Goal: Transaction & Acquisition: Purchase product/service

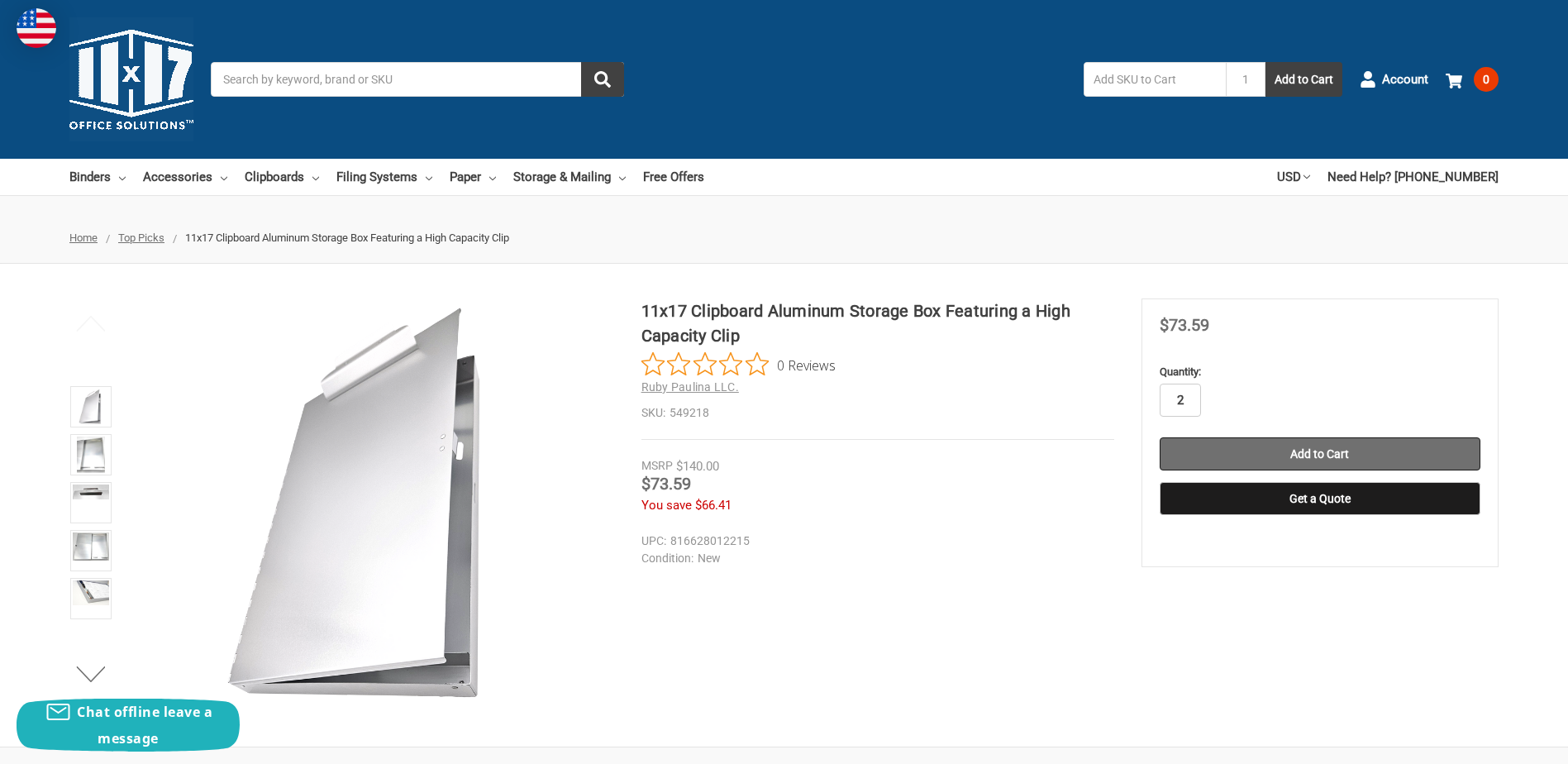
type input "2"
click at [1323, 451] on input "Add to Cart" at bounding box center [1320, 454] width 321 height 33
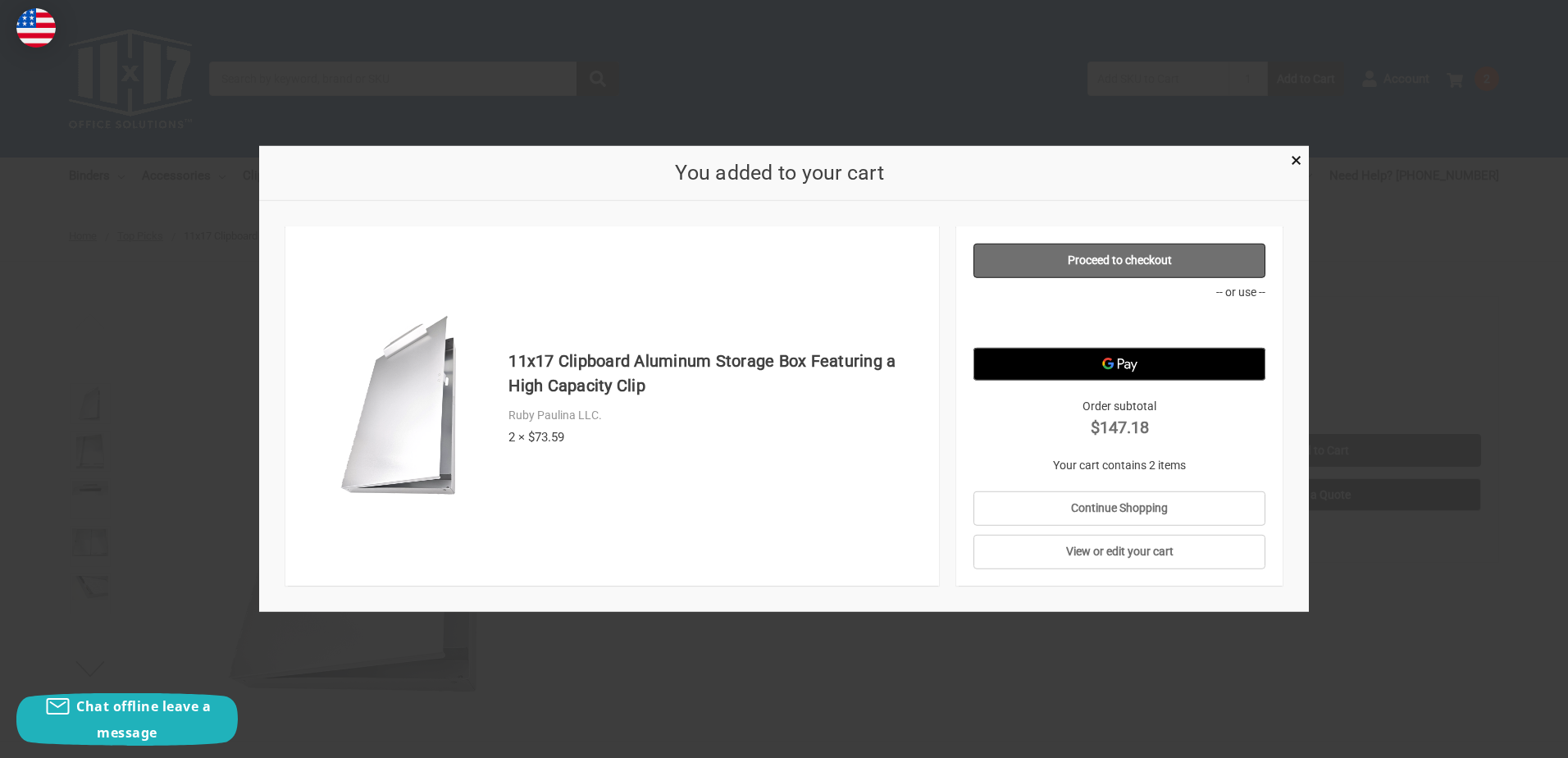
click at [1106, 256] on link "Proceed to checkout" at bounding box center [1120, 260] width 293 height 35
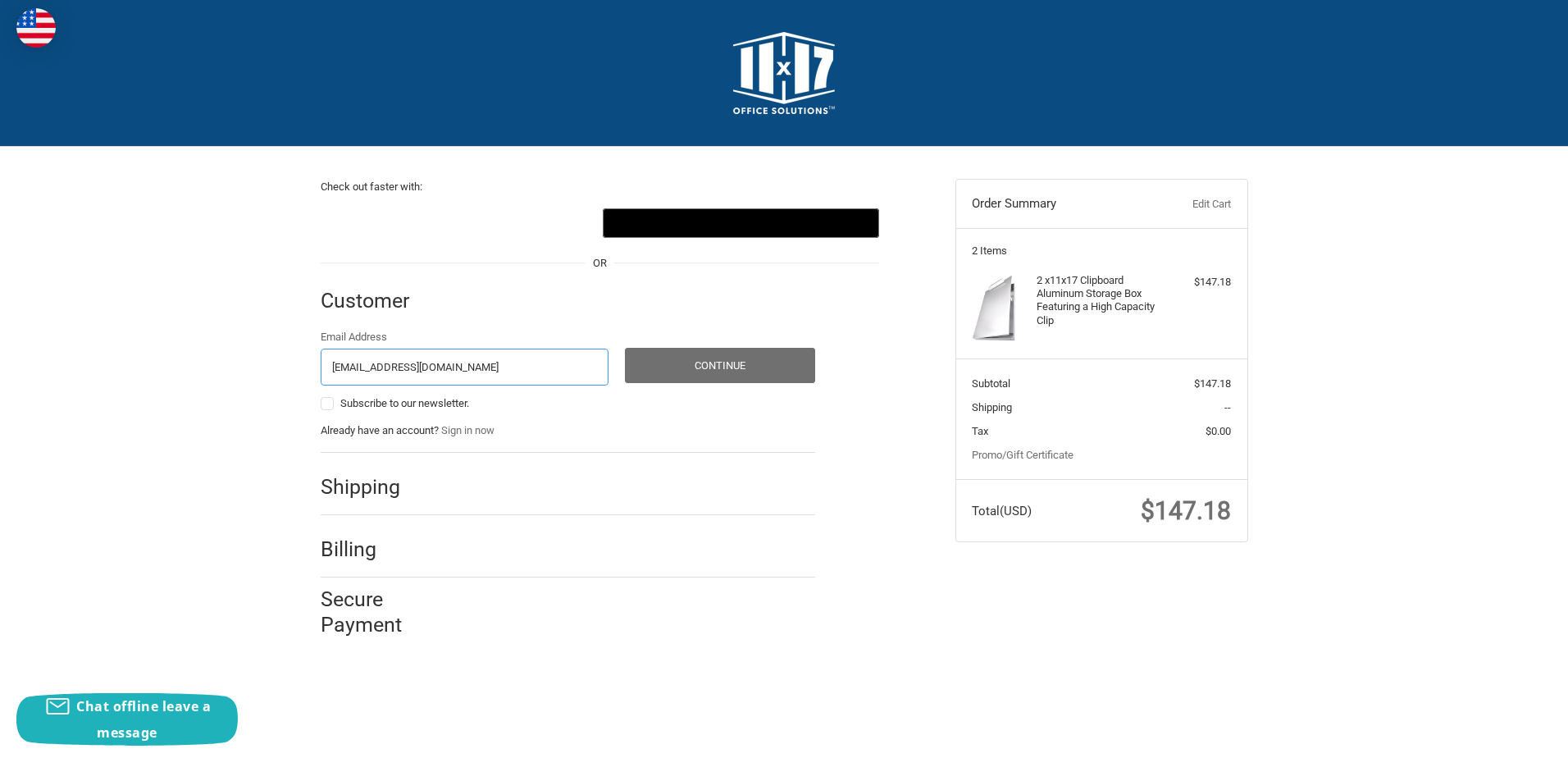
type input "vchanson@eprod.com"
click at [725, 352] on button "Continue" at bounding box center [720, 366] width 190 height 35
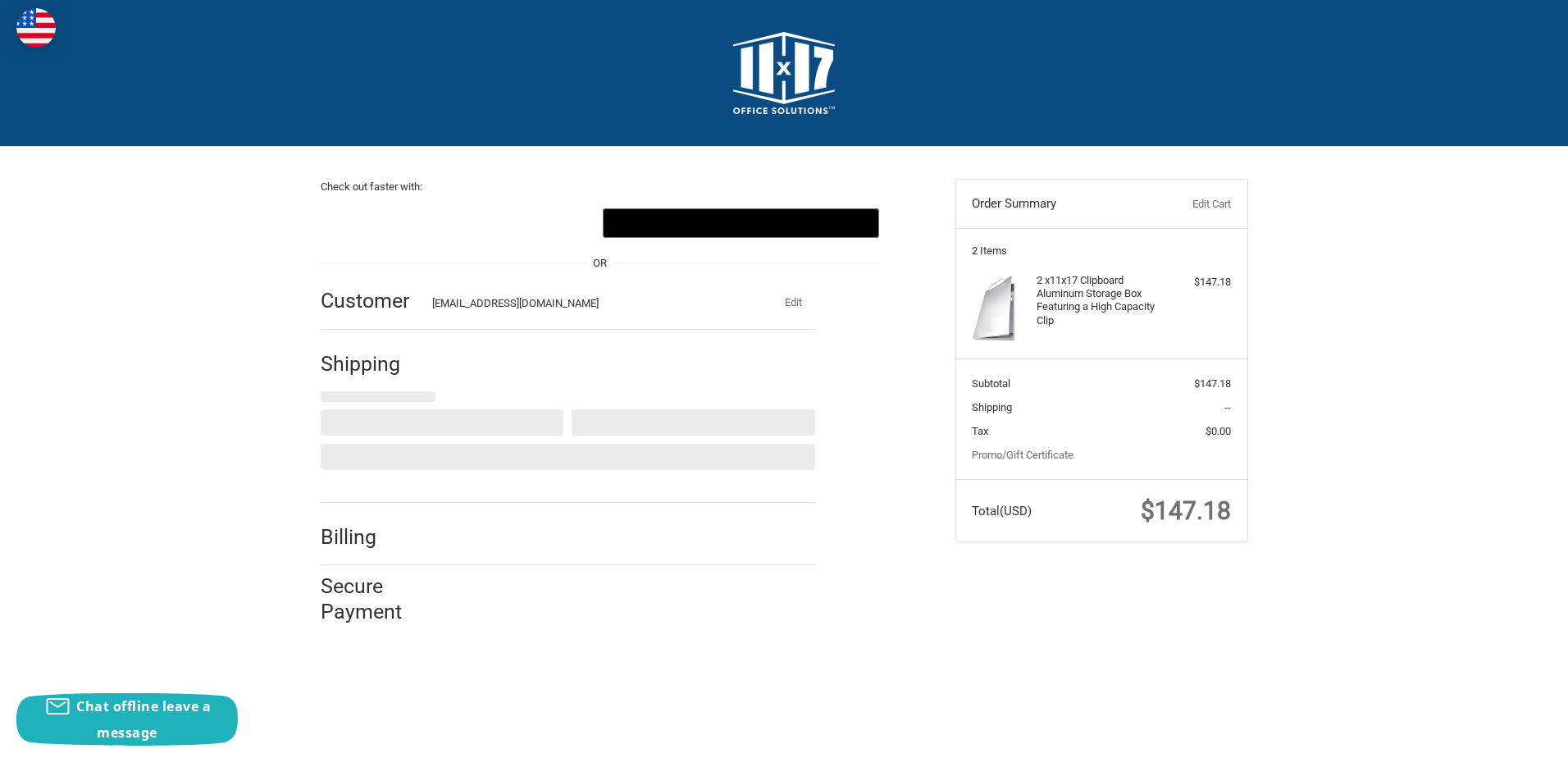
select select "US"
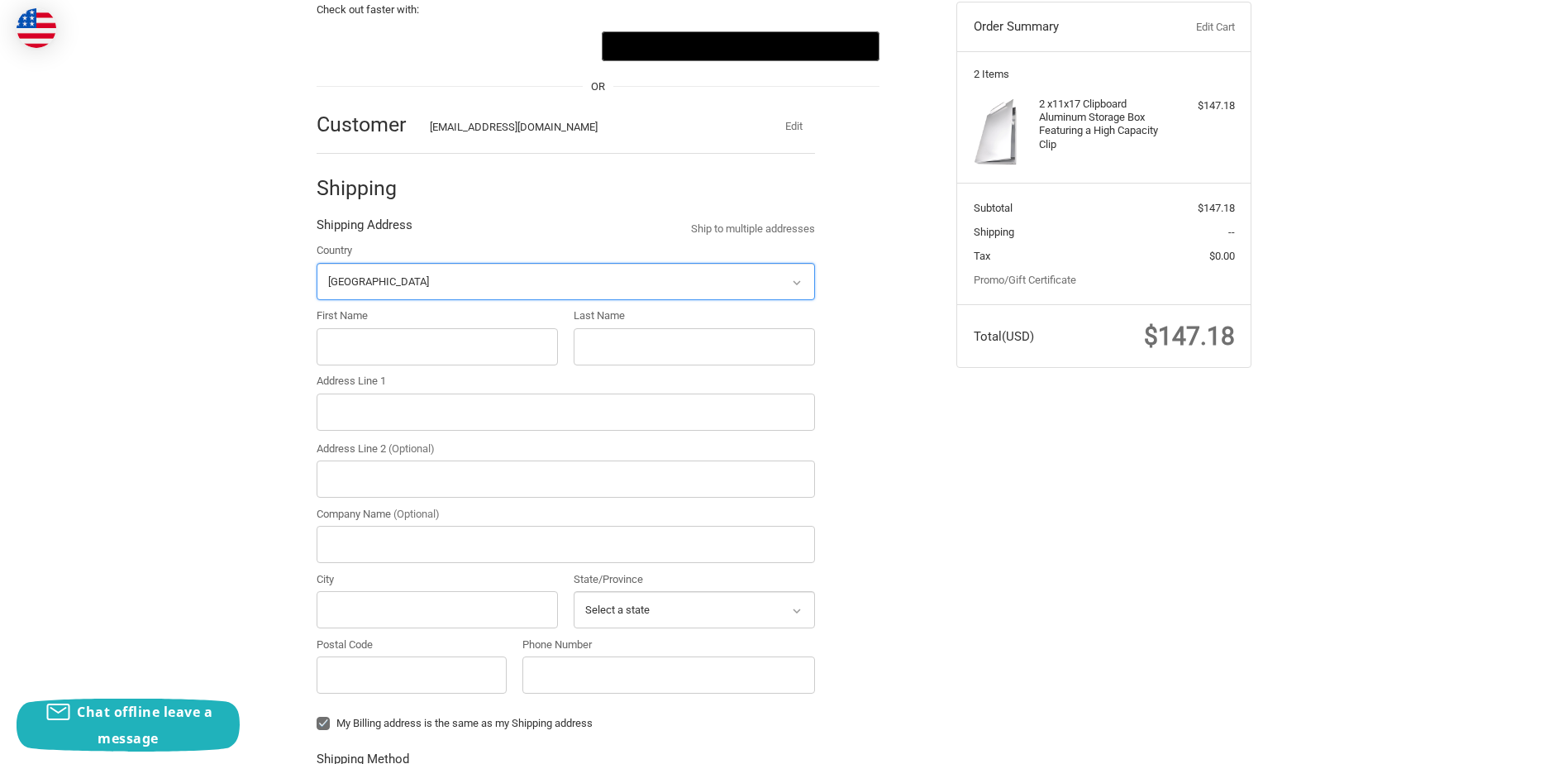
scroll to position [180, 0]
click at [528, 346] on input "First Name" at bounding box center [437, 346] width 242 height 38
type input "Vanessa"
type input "Hanson"
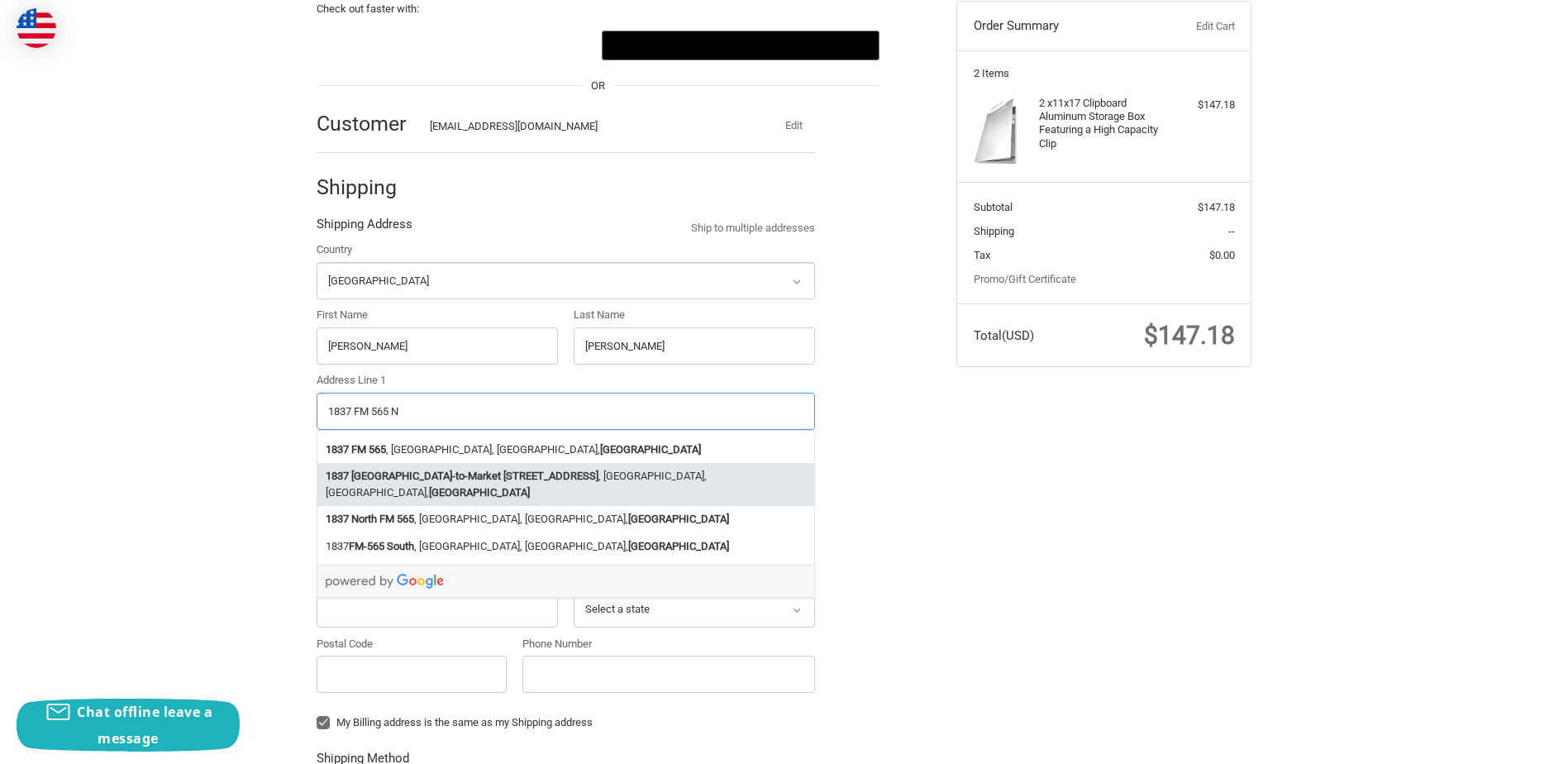
click at [535, 478] on li "1837 South Farm-to-Market 565 Road , Mont Belvieu, TX, USA" at bounding box center [565, 485] width 497 height 43
type input "1837 South Farm-to-Market 565 Road"
type input "Mont Belvieu"
type input "77523"
select select "TX"
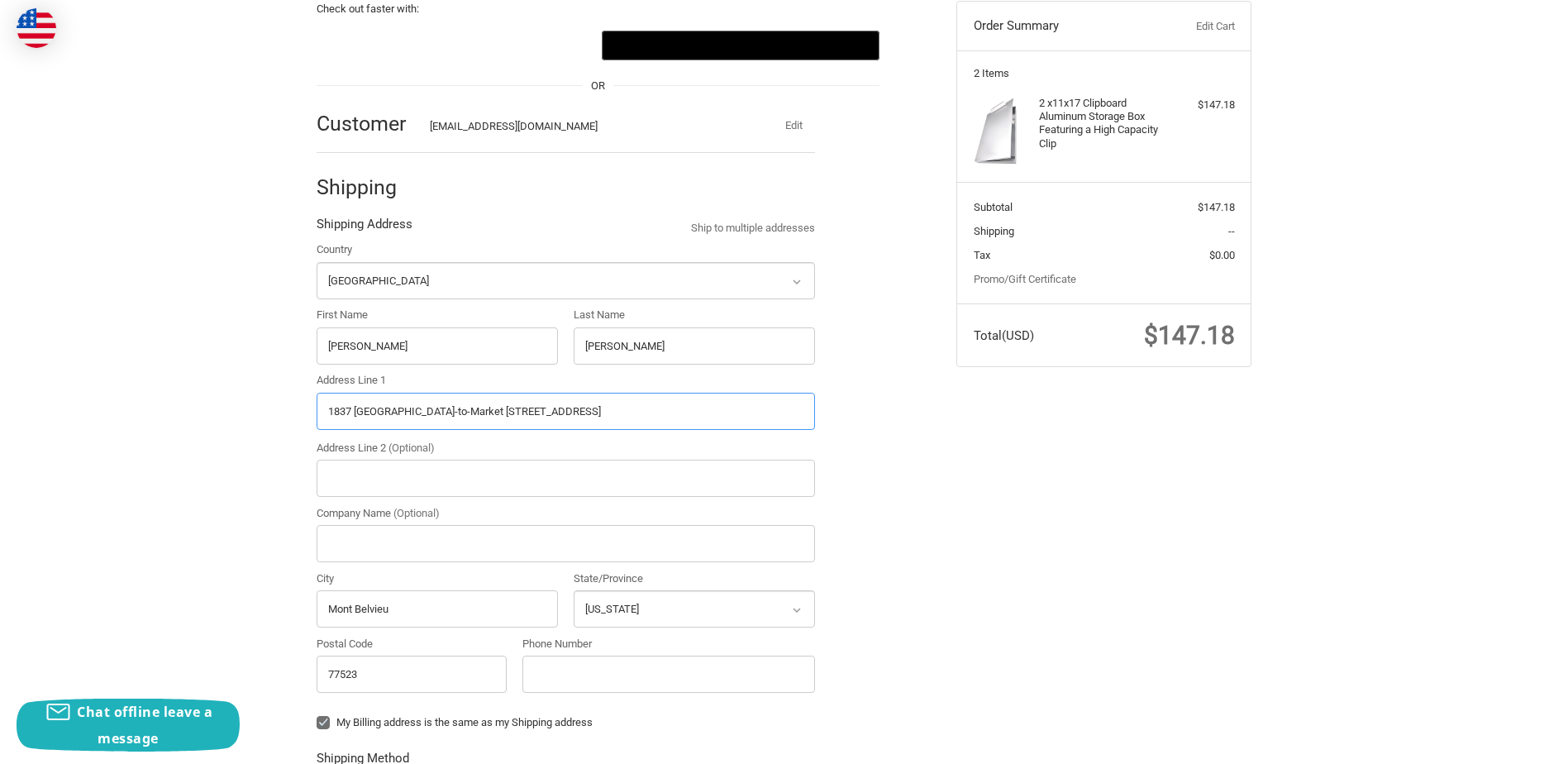
click at [552, 407] on input "1837 South Farm-to-Market 565 Road" at bounding box center [566, 411] width 499 height 38
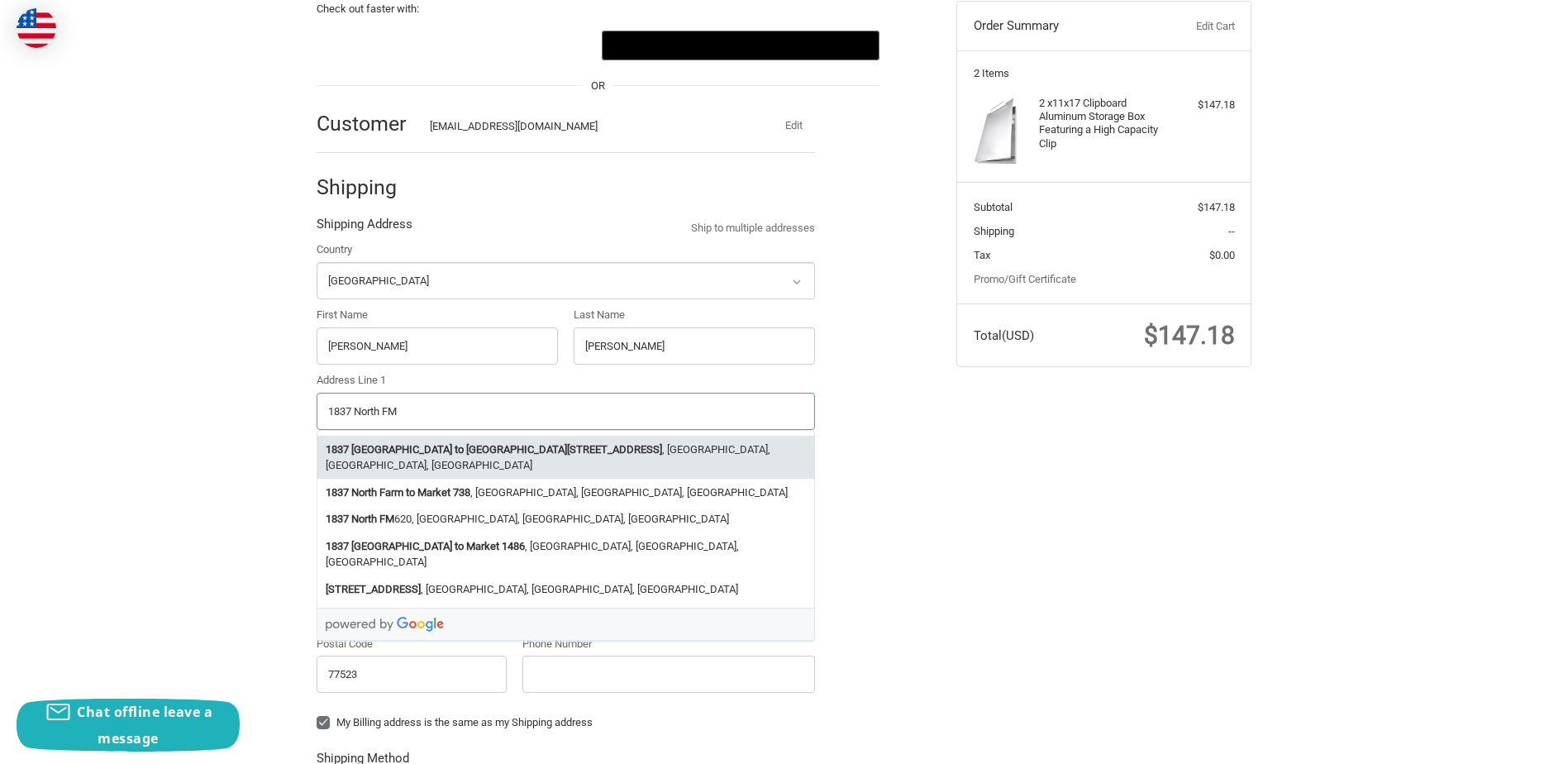
click at [434, 451] on strong "North Farm to Market 565 Road" at bounding box center [506, 450] width 310 height 17
type input "1837 North Farm to Market 565 Road"
select select "TX"
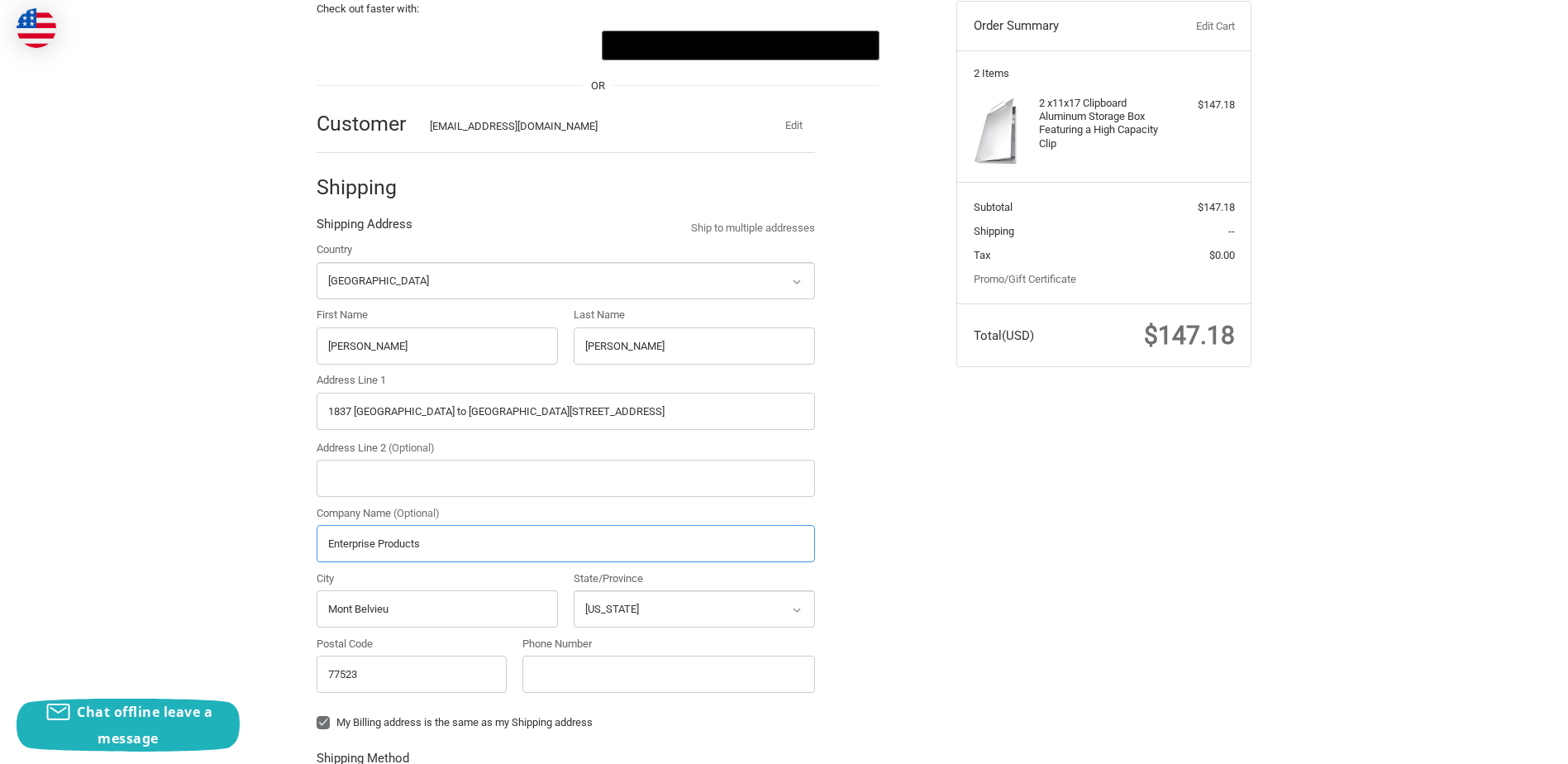
type input "Enterprise Products"
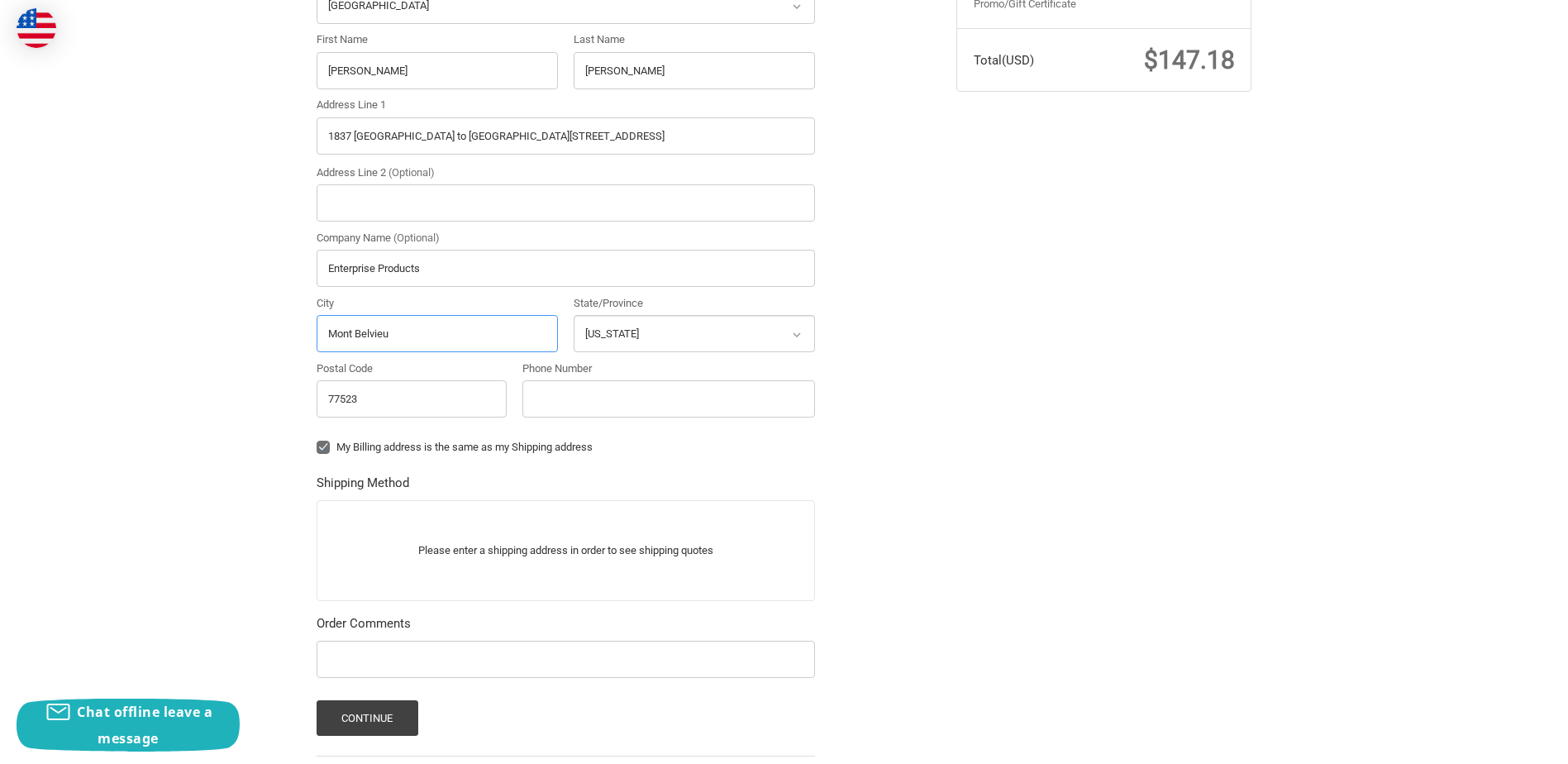
scroll to position [510, 0]
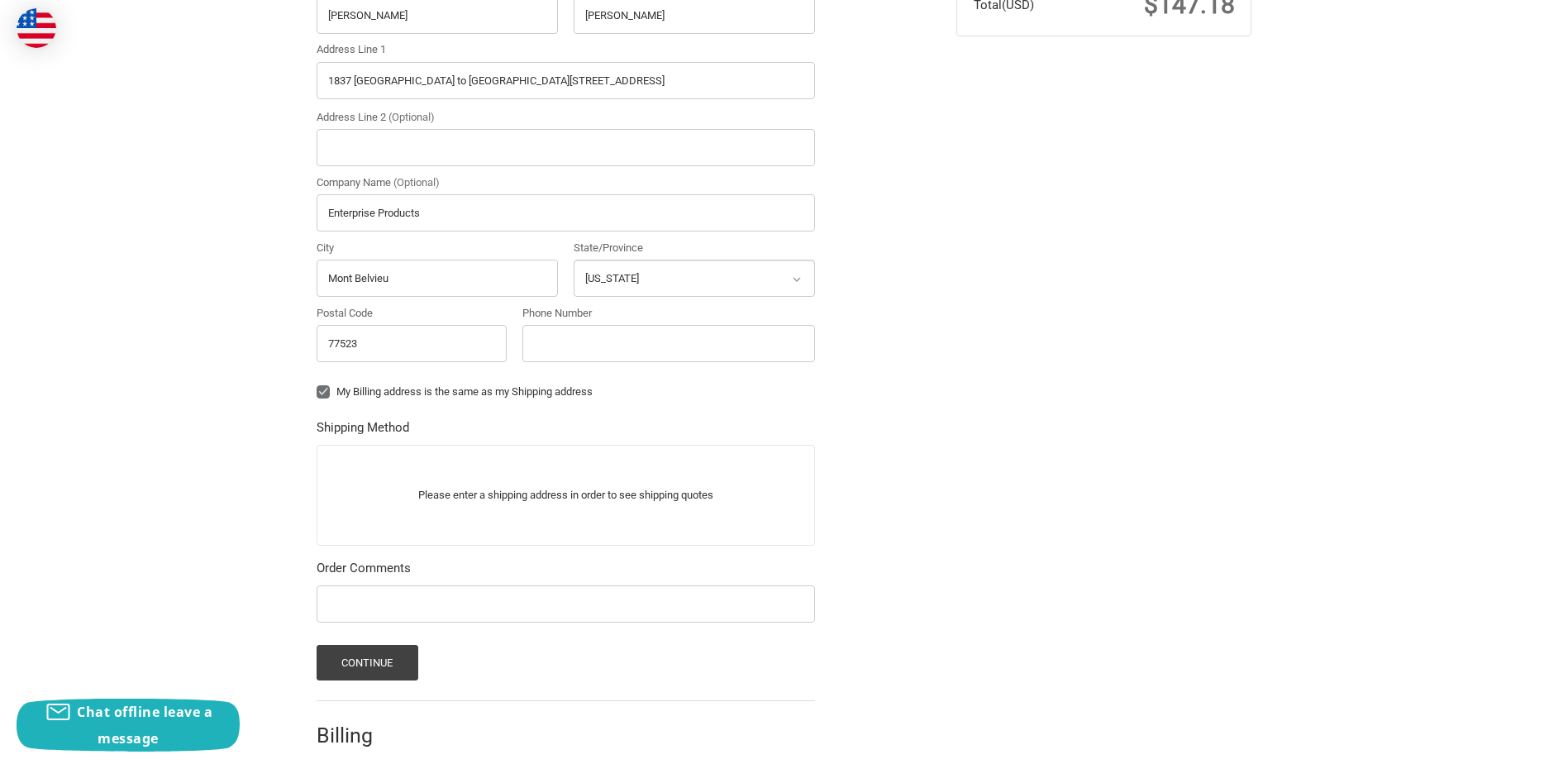
click at [322, 387] on label "My Billing address is the same as my Shipping address" at bounding box center [566, 391] width 499 height 13
click at [317, 385] on input "My Billing address is the same as my Shipping address" at bounding box center [317, 384] width 1 height 1
checkbox input "false"
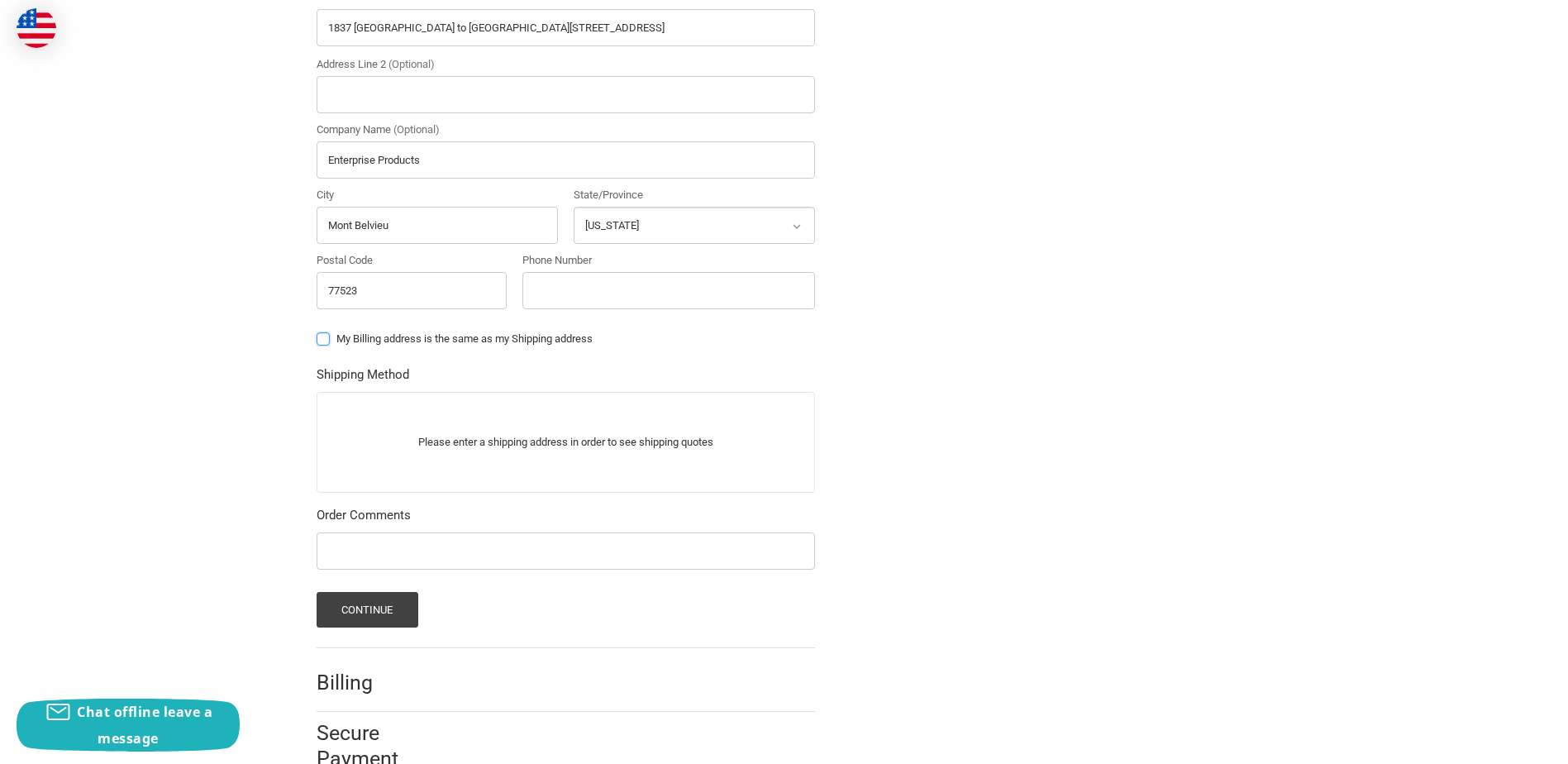
scroll to position [605, 0]
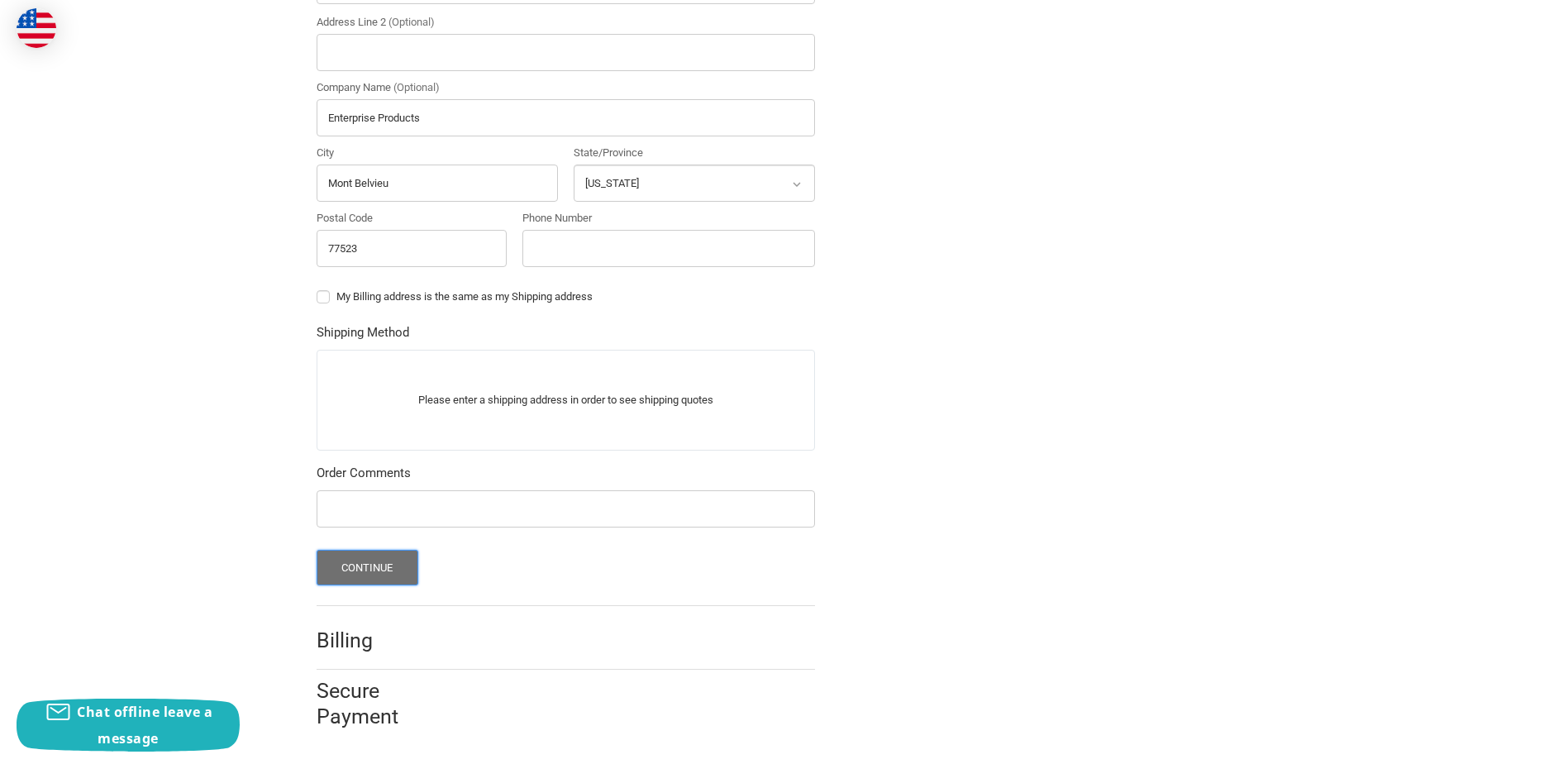
click at [378, 563] on button "Continue" at bounding box center [368, 567] width 102 height 36
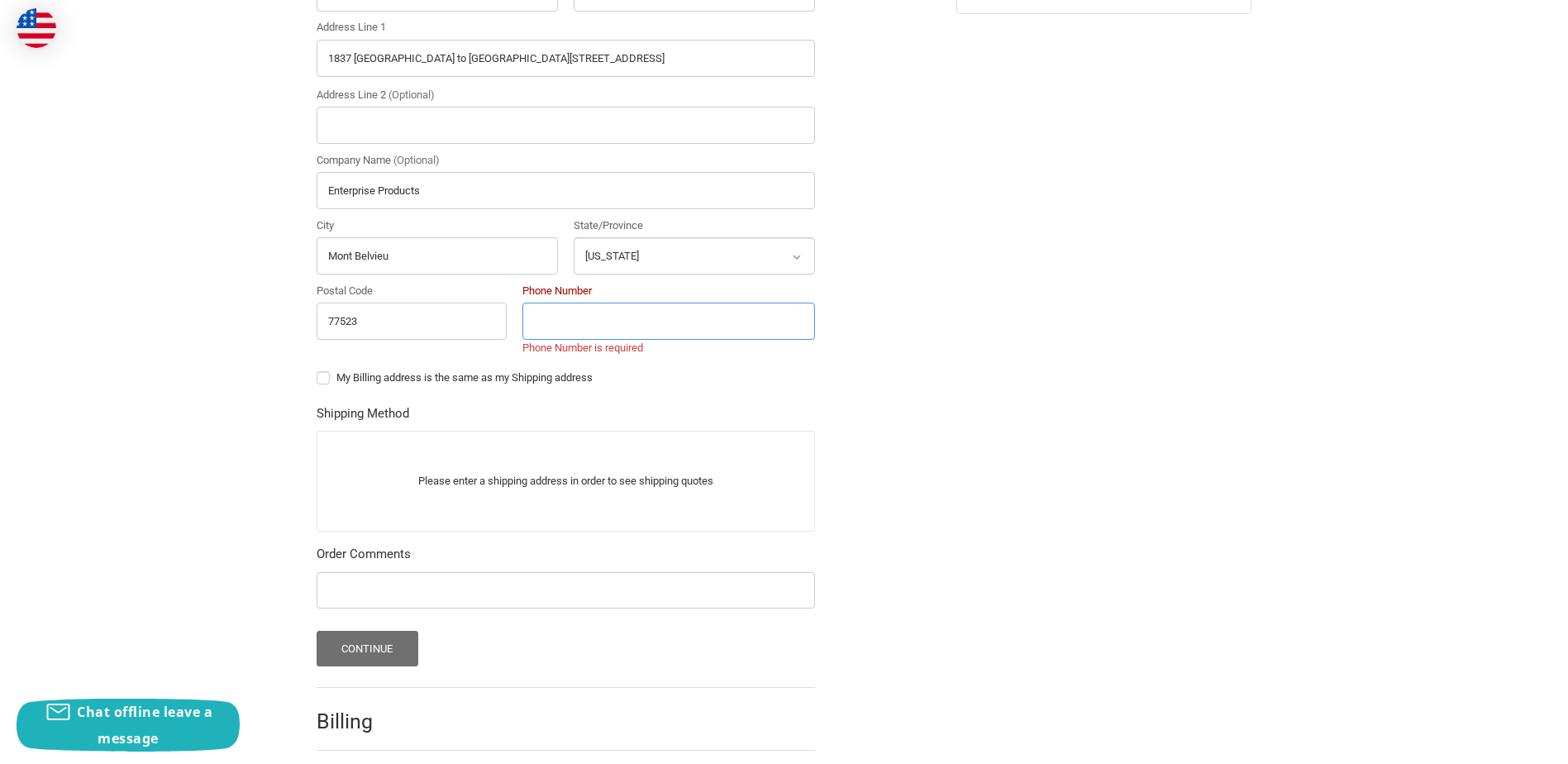
scroll to position [470, 0]
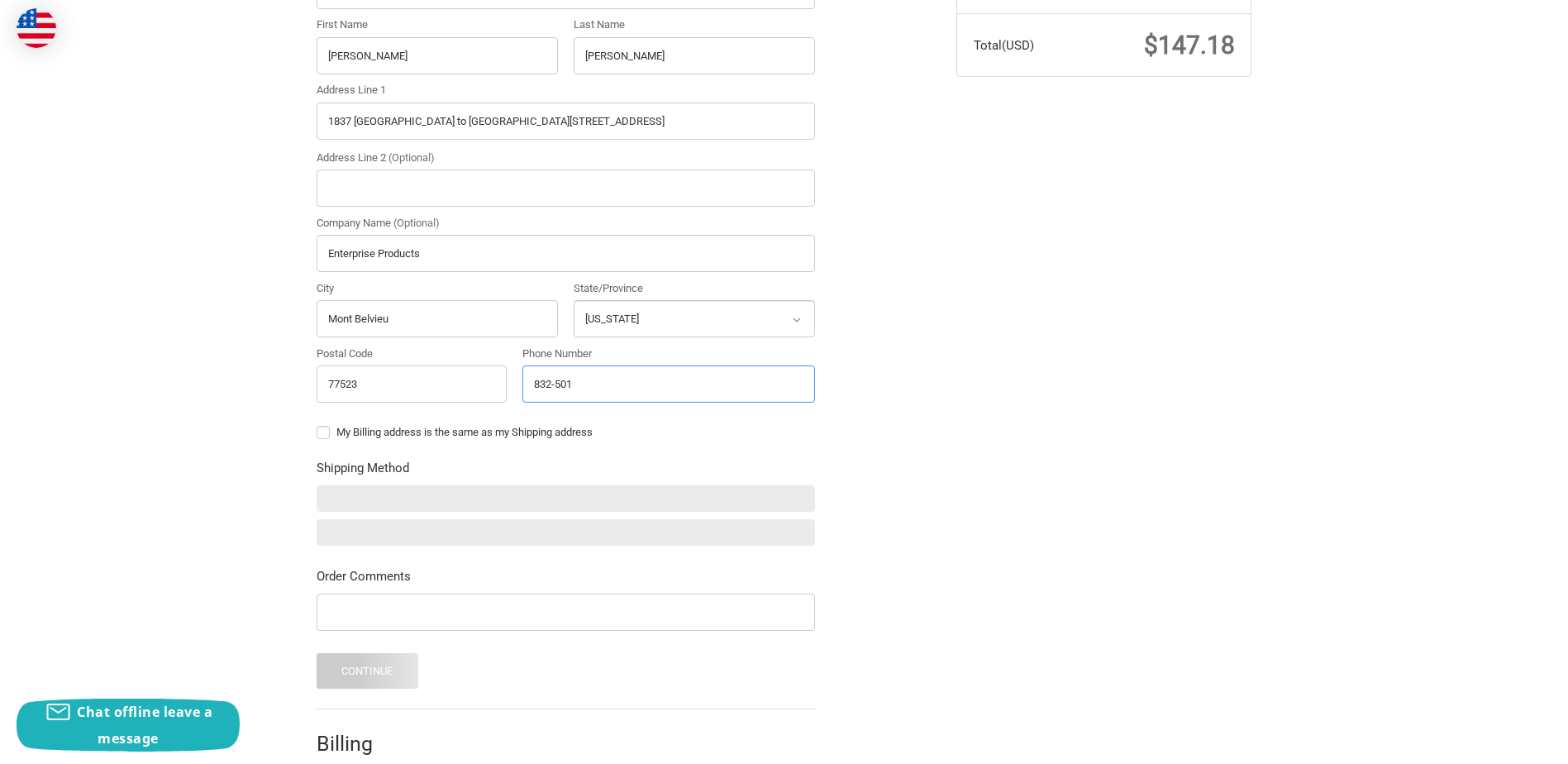
type input "832-501-"
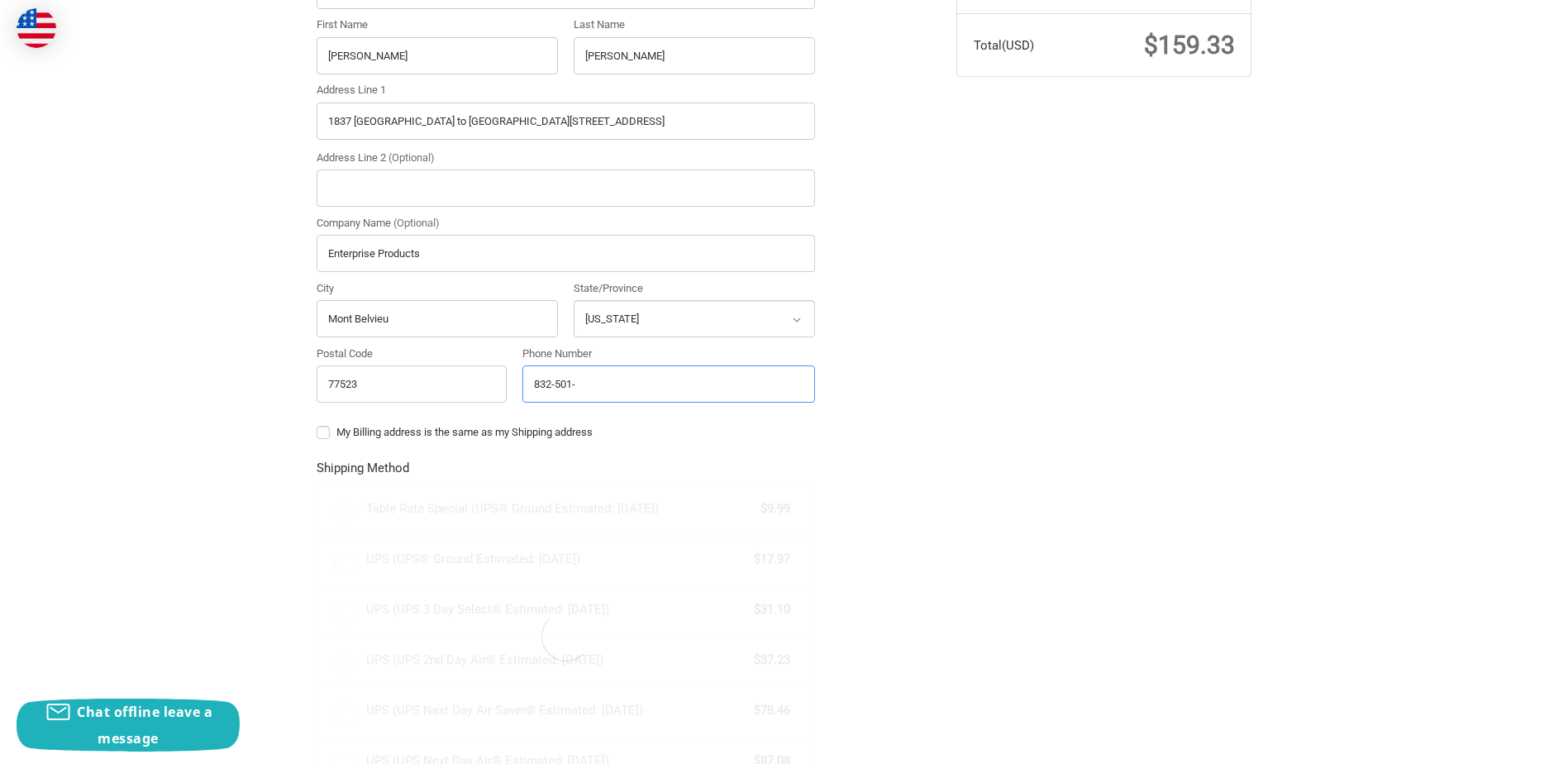
radio input "true"
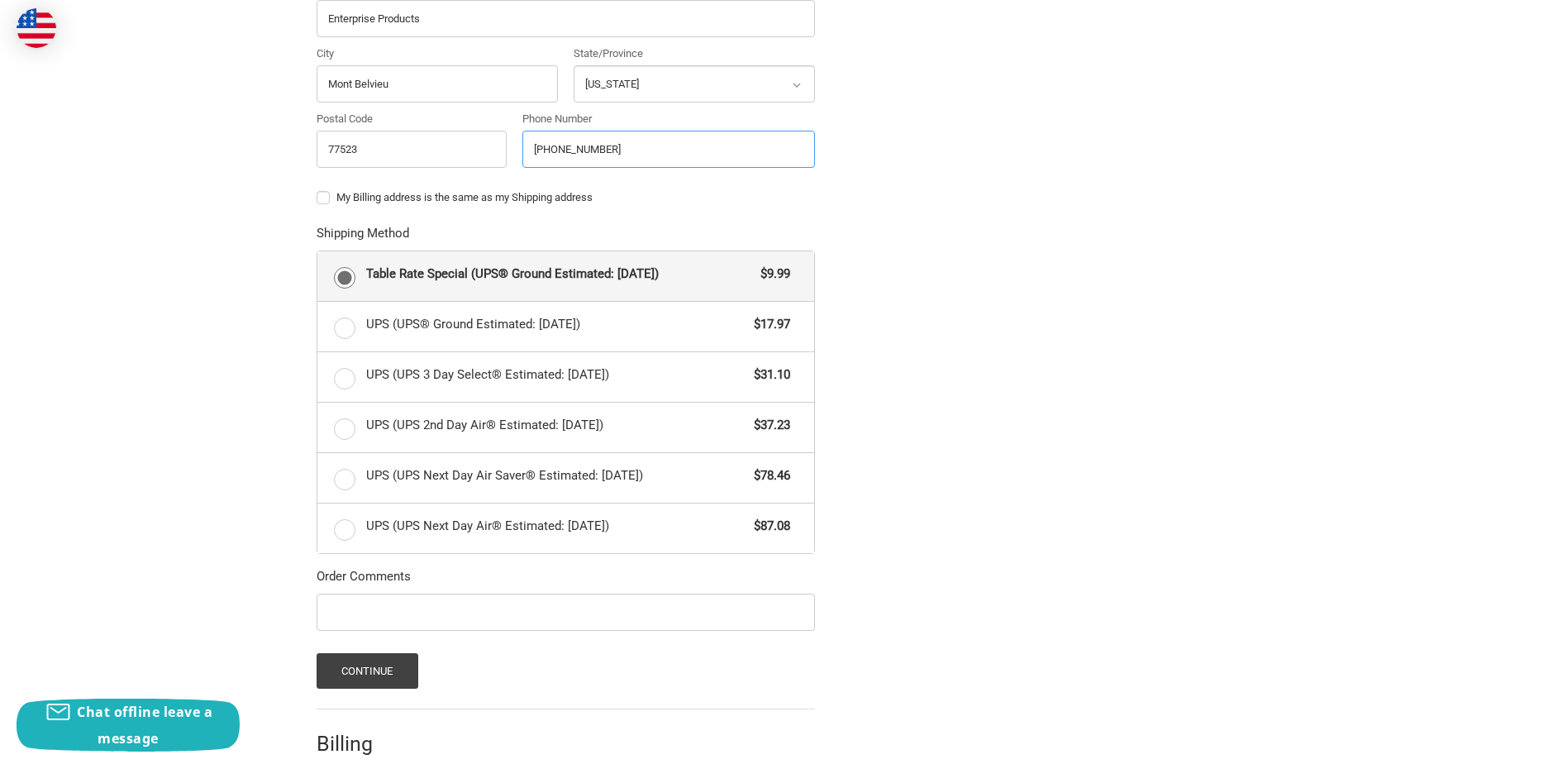
scroll to position [800, 0]
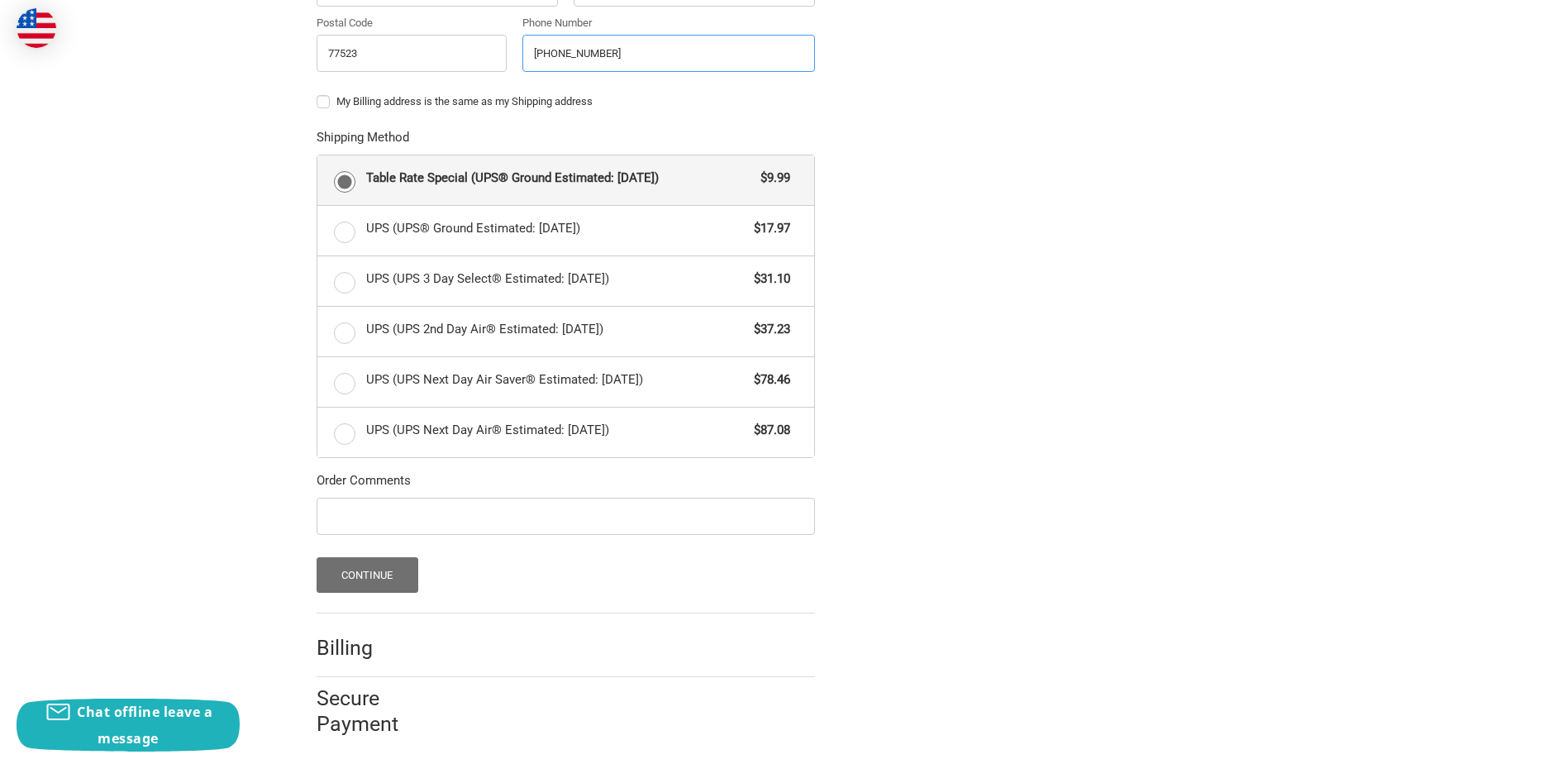
type input "832-501-4053"
click at [396, 582] on button "Continue" at bounding box center [368, 575] width 102 height 36
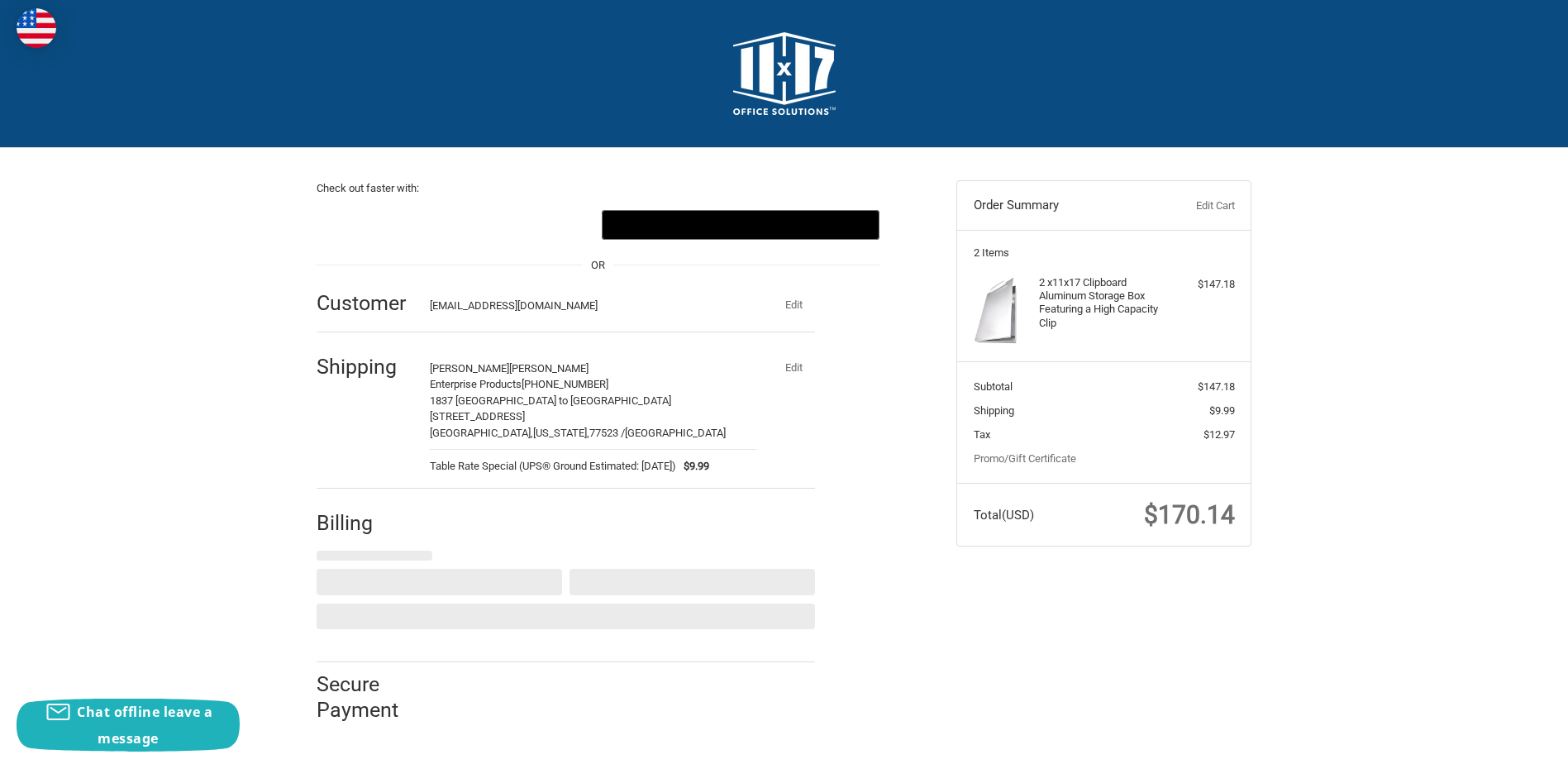
select select "US"
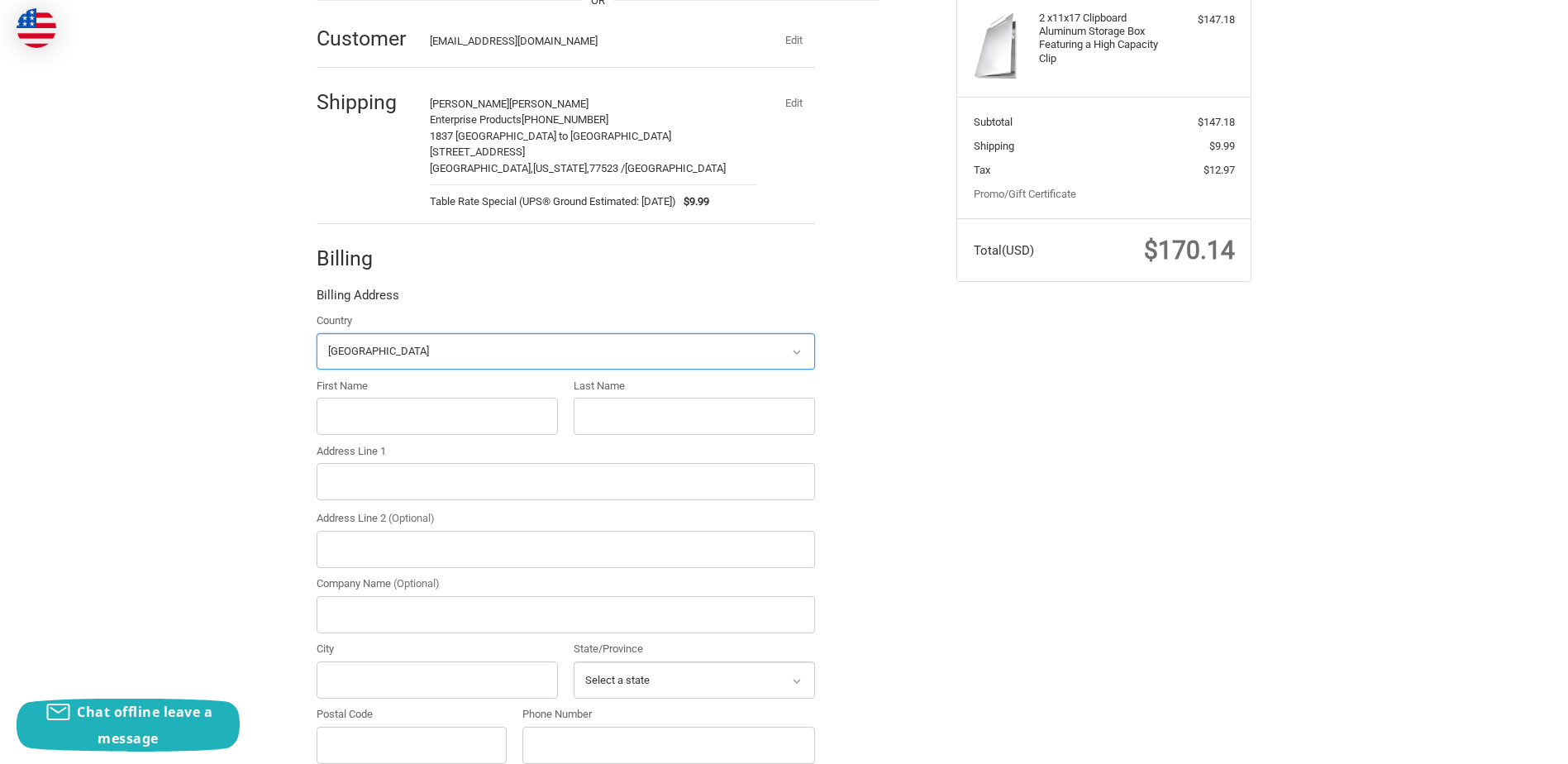
scroll to position [319, 0]
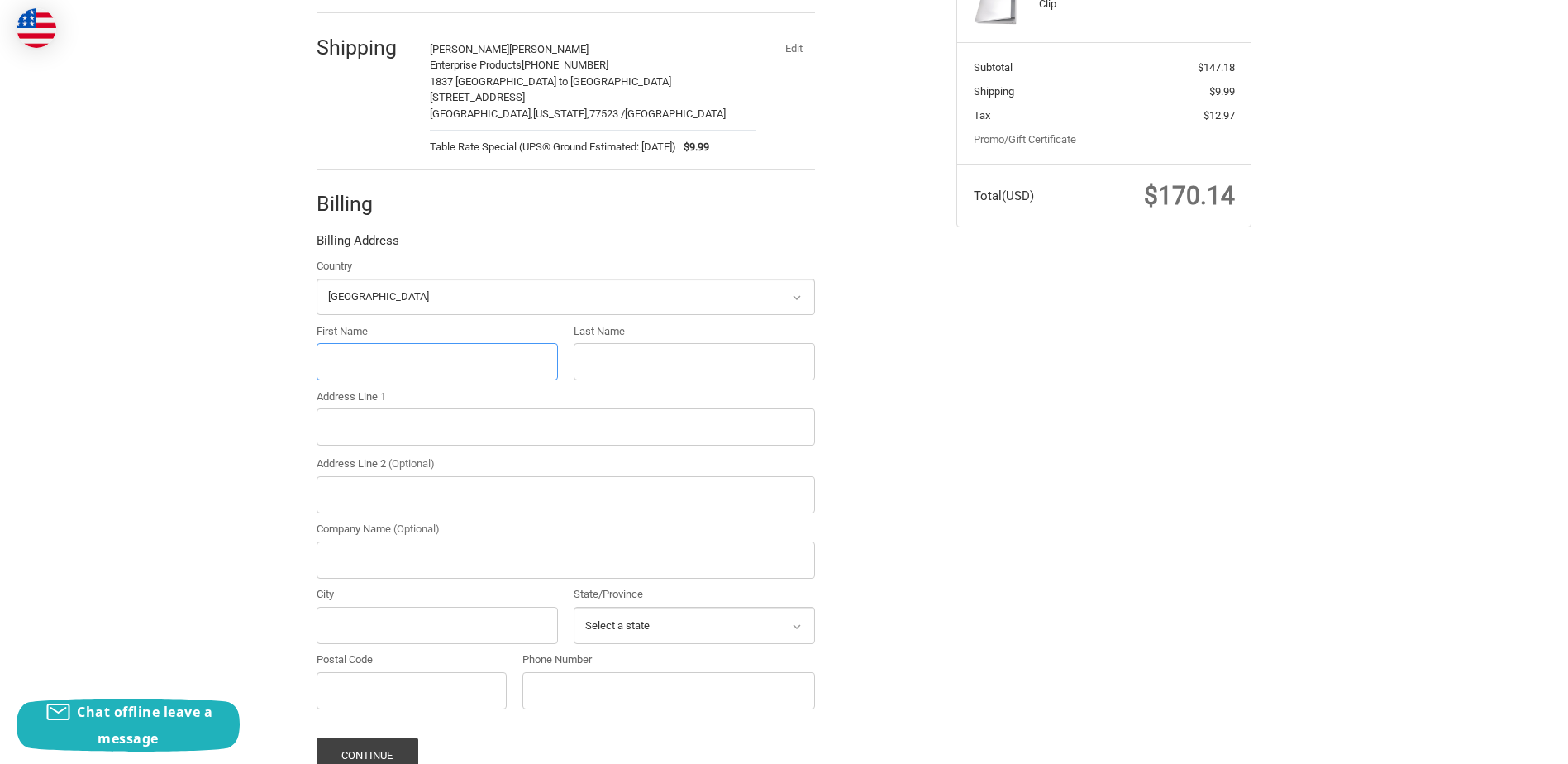
click at [419, 343] on input "First Name" at bounding box center [437, 362] width 242 height 38
type input "Vanessa"
type input "Hanson"
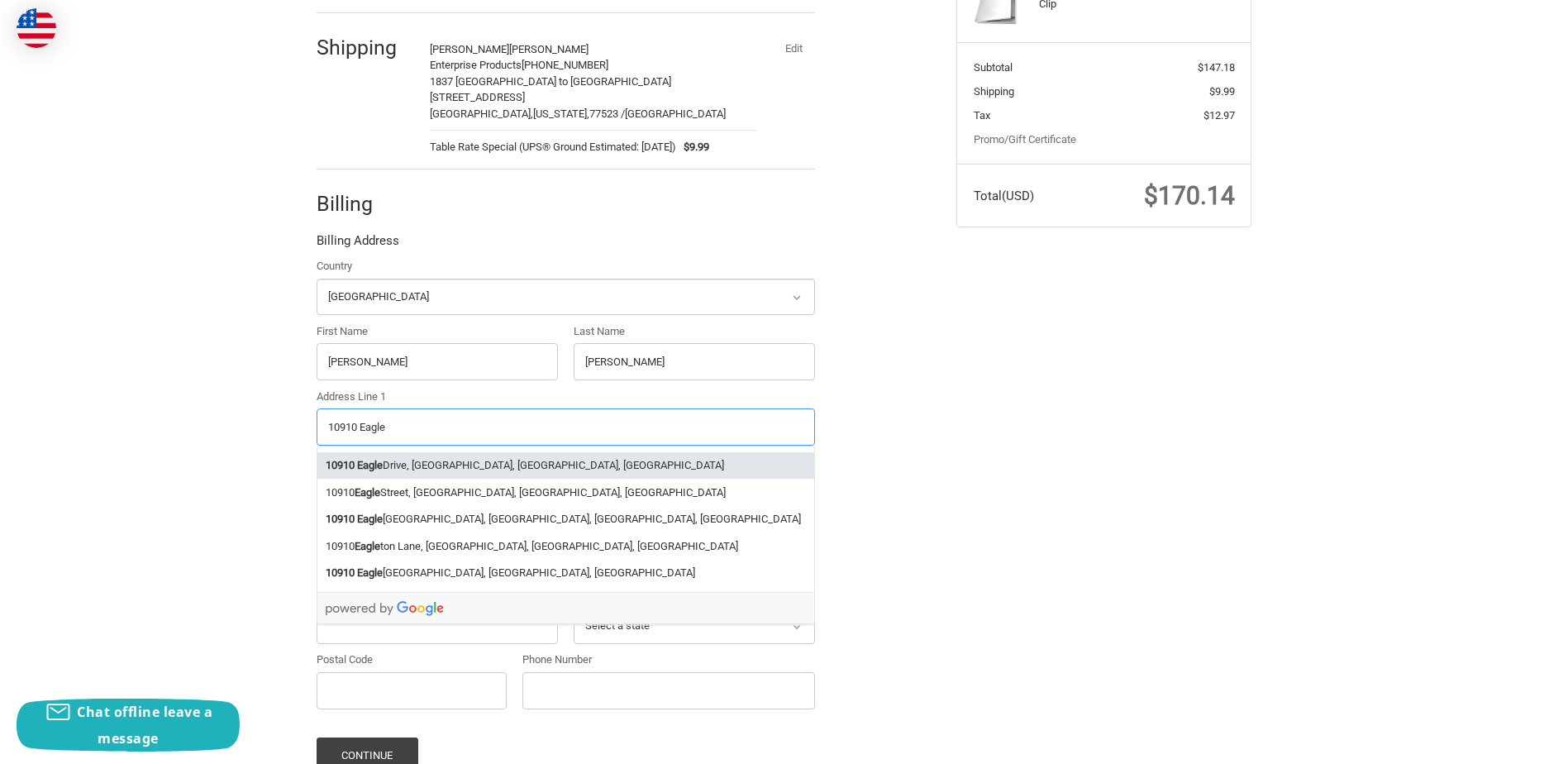
click at [404, 453] on li "10910 Eagle Drive, Mont Belvieu, TX, USA" at bounding box center [565, 466] width 497 height 27
type input "10910 Eagle Drive"
type input "Mont Belvieu"
select select "TX"
type input "77523"
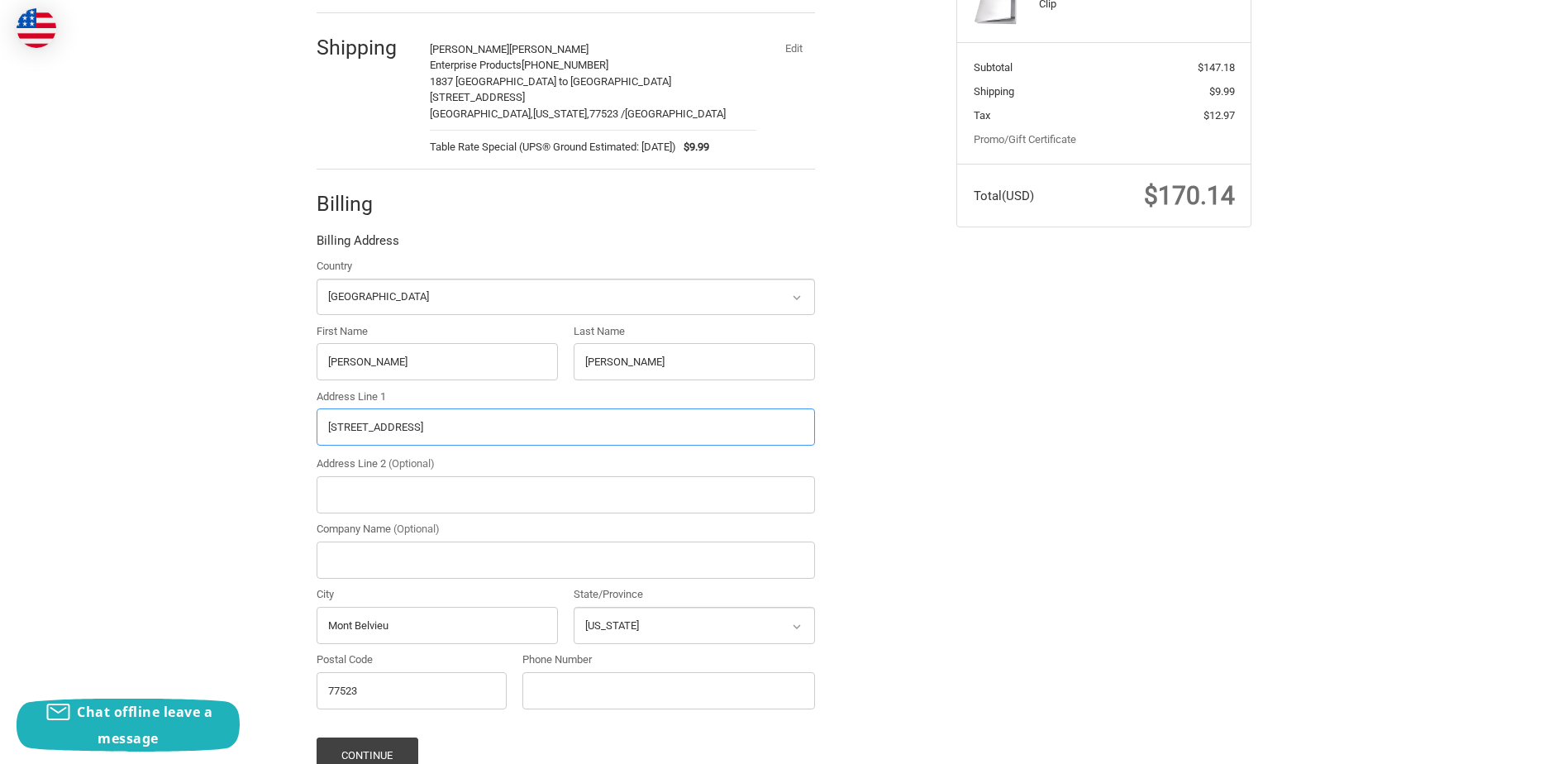
type input "10910 Eagle Drive"
click at [415, 541] on input "Company Name (Optional)" at bounding box center [566, 560] width 499 height 38
type input "Enterprise Products"
click at [562, 673] on input "Phone Number" at bounding box center [668, 691] width 293 height 38
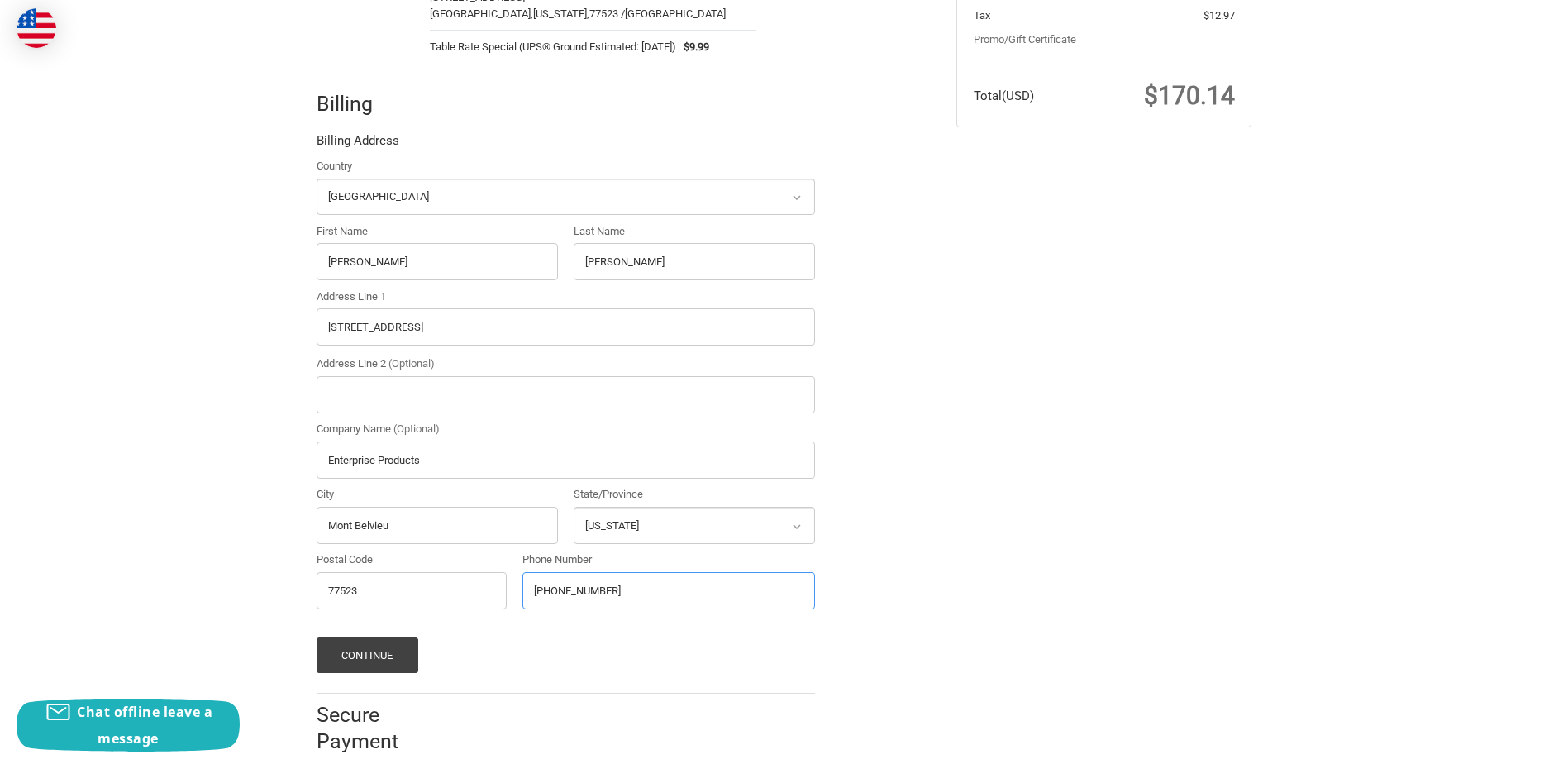
scroll to position [427, 0]
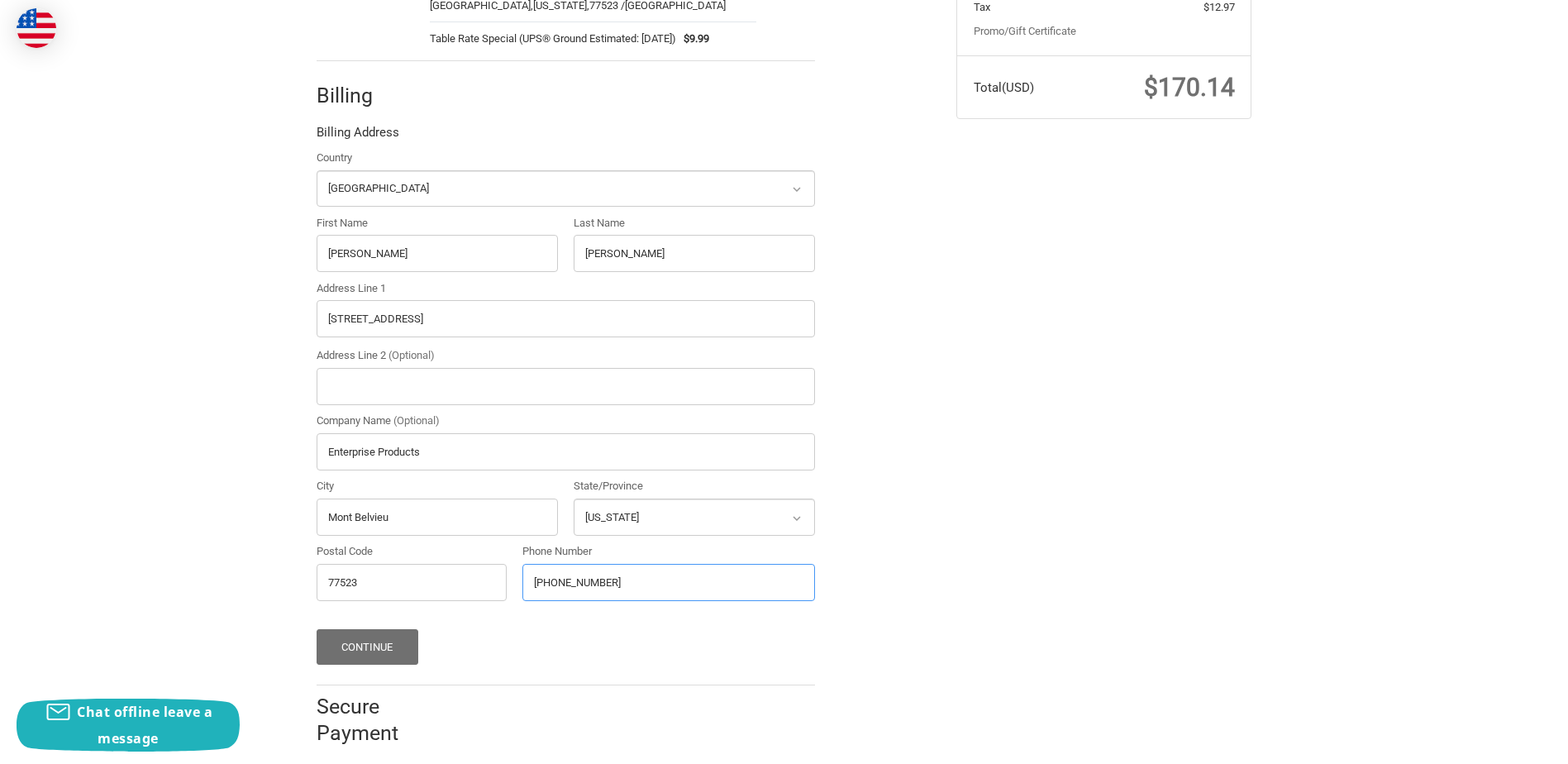
type input "832-501-4053"
click at [364, 629] on button "Continue" at bounding box center [368, 647] width 102 height 36
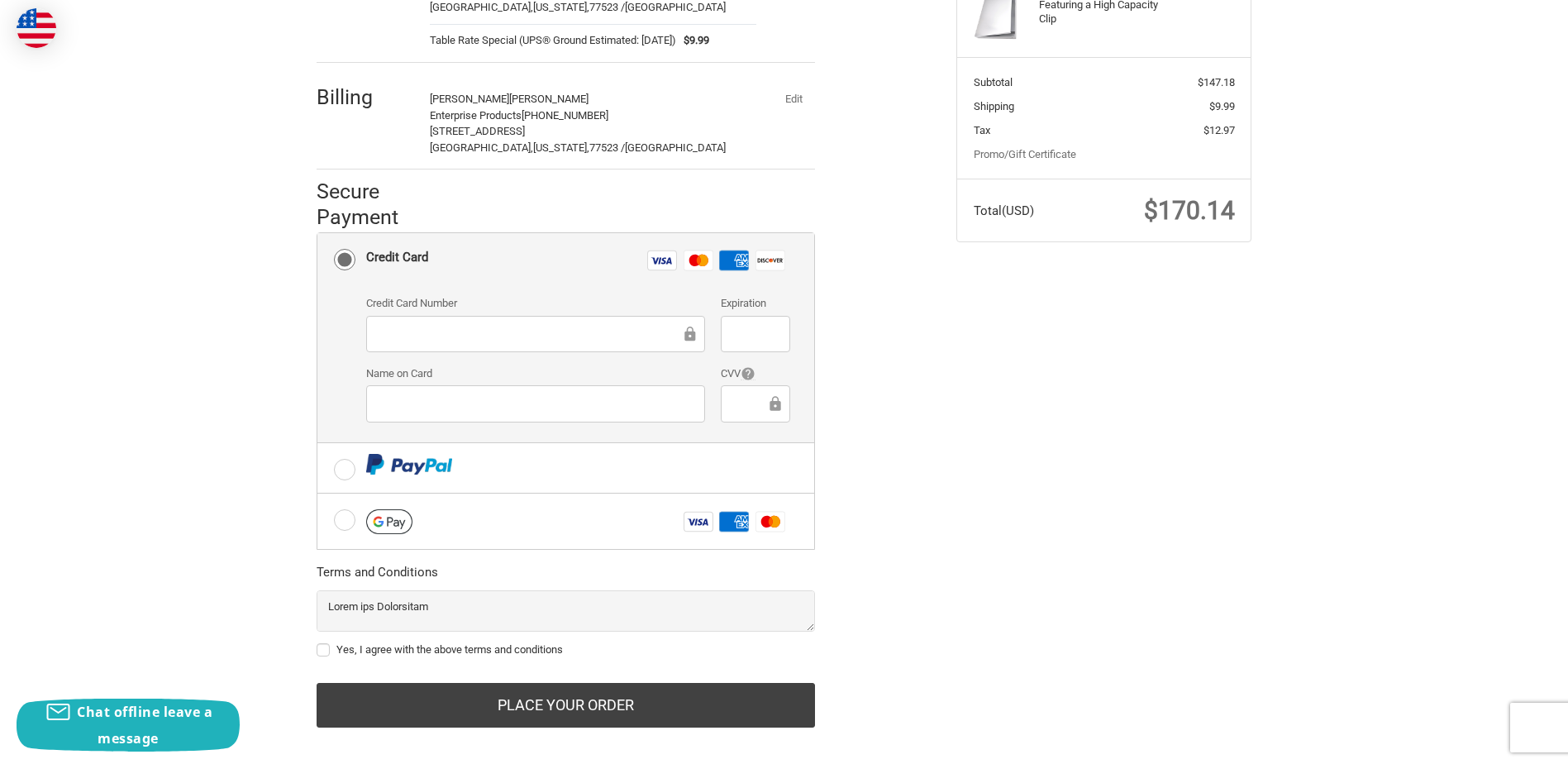
scroll to position [305, 0]
click at [323, 643] on label "Yes, I agree with the above terms and conditions" at bounding box center [566, 649] width 499 height 13
click at [317, 641] on input "Yes, I agree with the above terms and conditions" at bounding box center [317, 641] width 1 height 1
checkbox input "true"
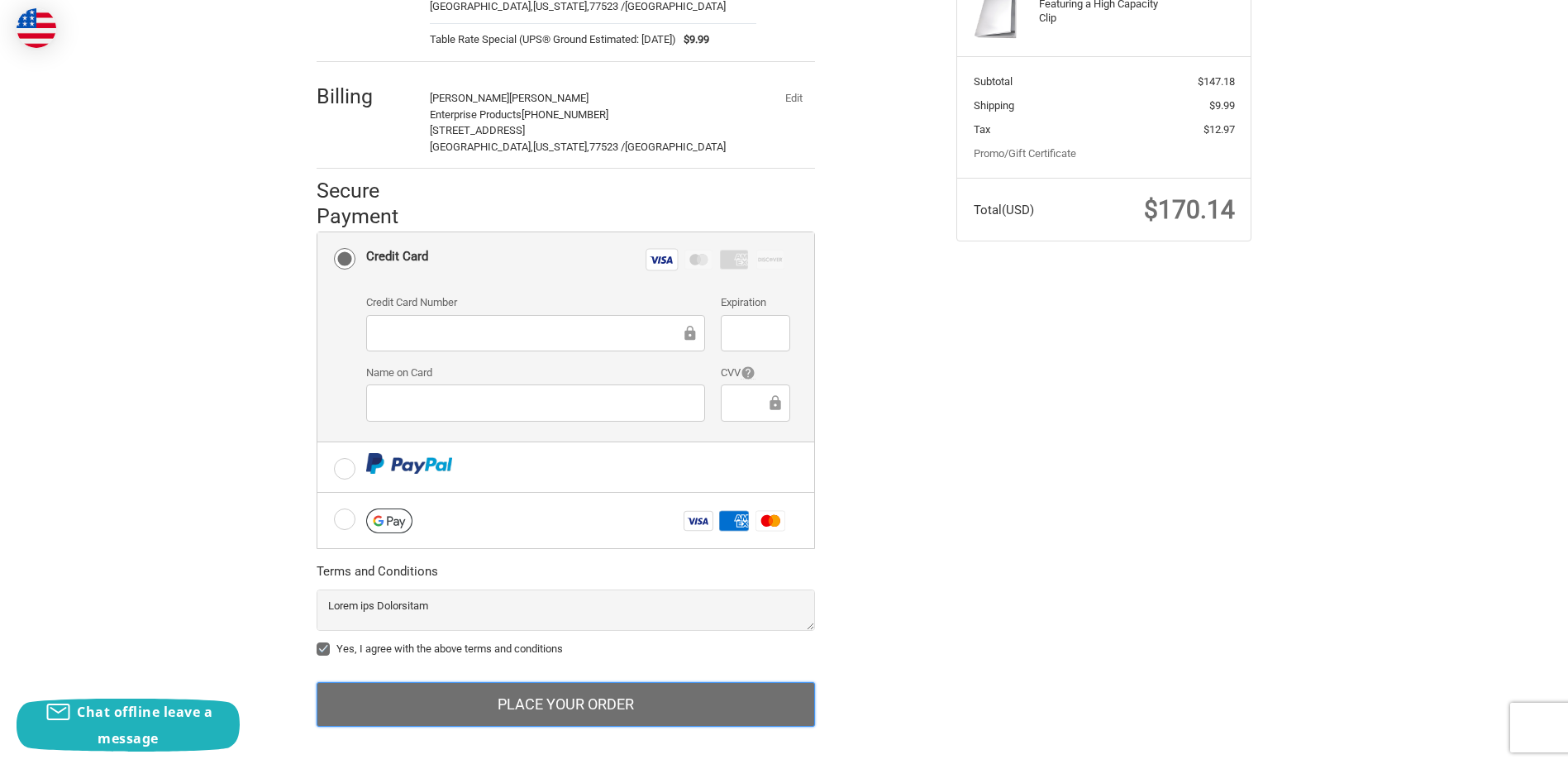
click at [610, 685] on button "Place Your Order" at bounding box center [566, 704] width 499 height 44
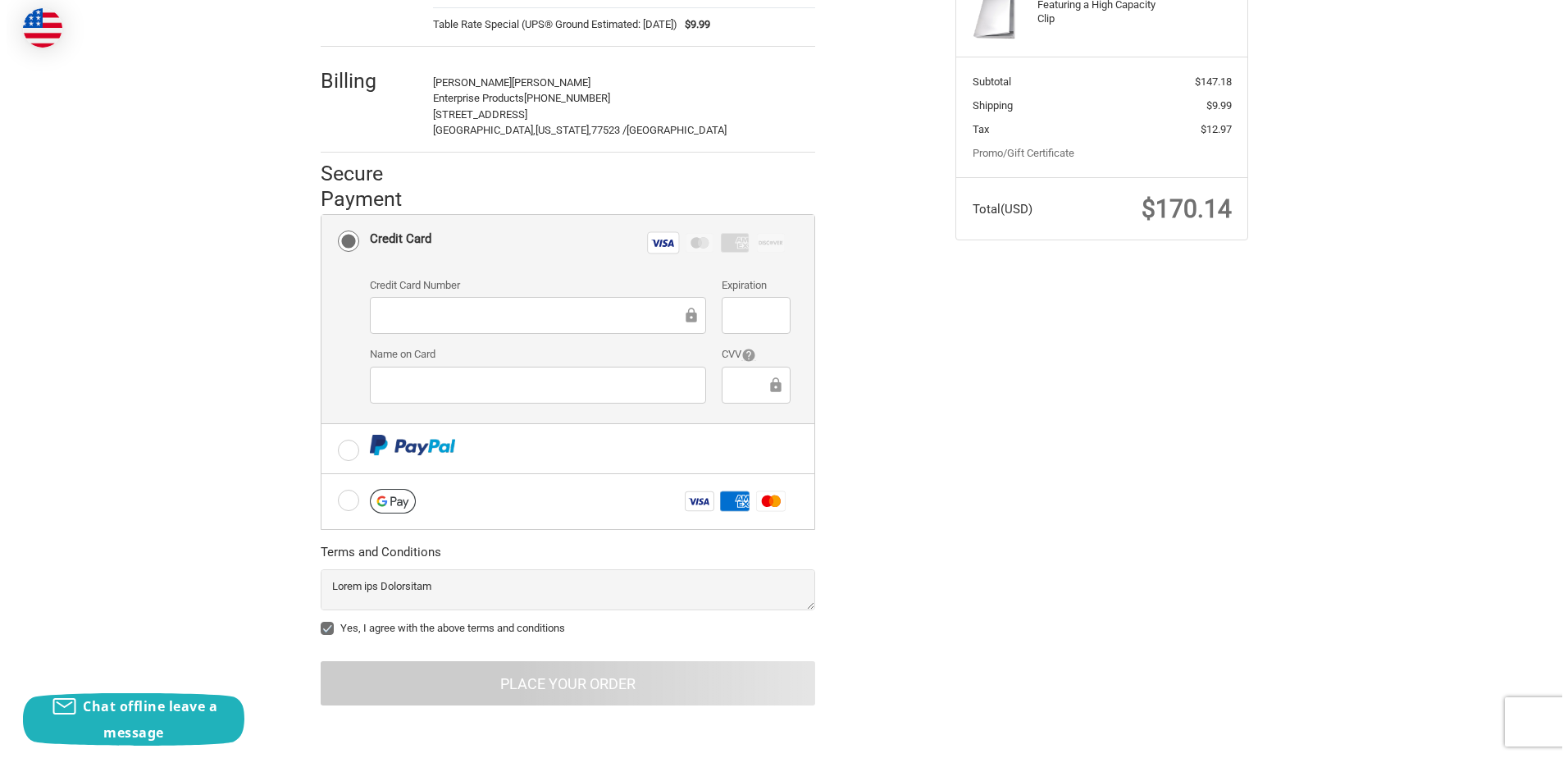
scroll to position [0, 0]
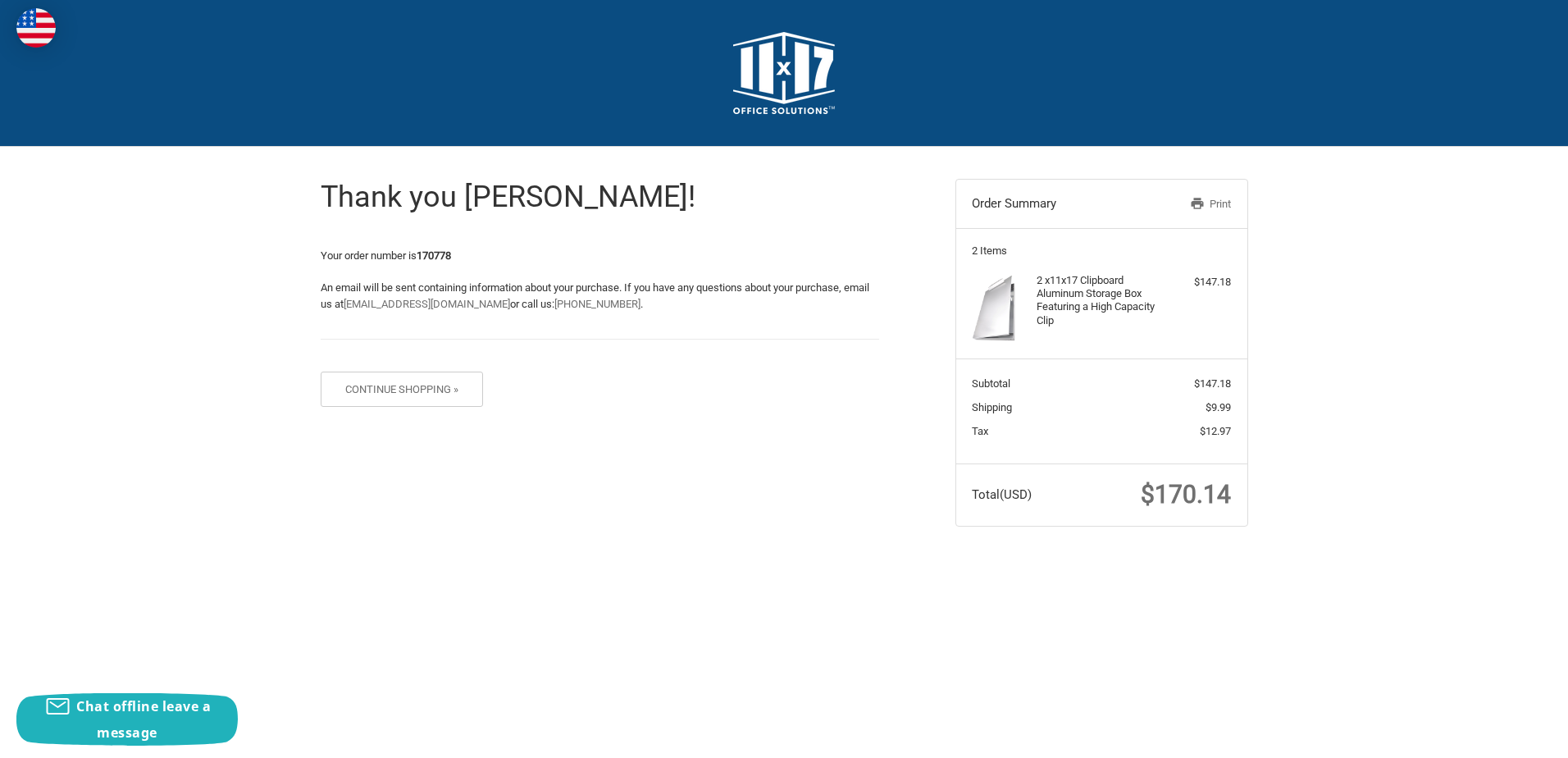
click at [1219, 203] on link "Print" at bounding box center [1188, 204] width 84 height 17
